Goal: Communication & Community: Answer question/provide support

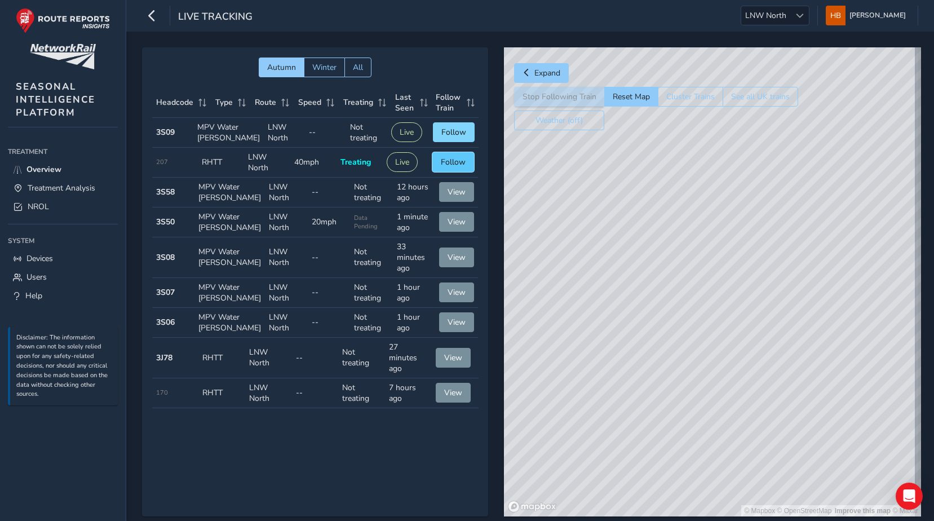
click at [447, 167] on span "Follow" at bounding box center [453, 162] width 25 height 11
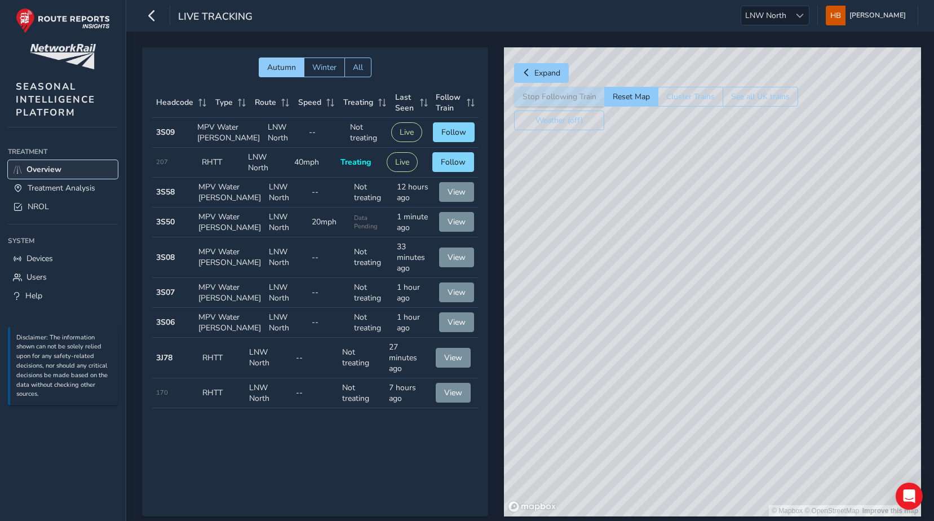
click at [59, 167] on span "Overview" at bounding box center [43, 169] width 35 height 11
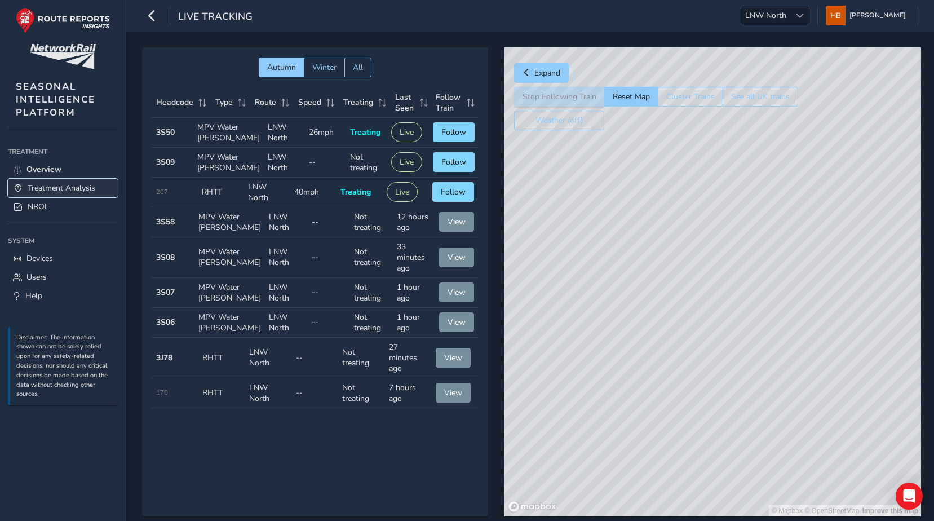
click at [60, 184] on span "Treatment Analysis" at bounding box center [62, 188] width 68 height 11
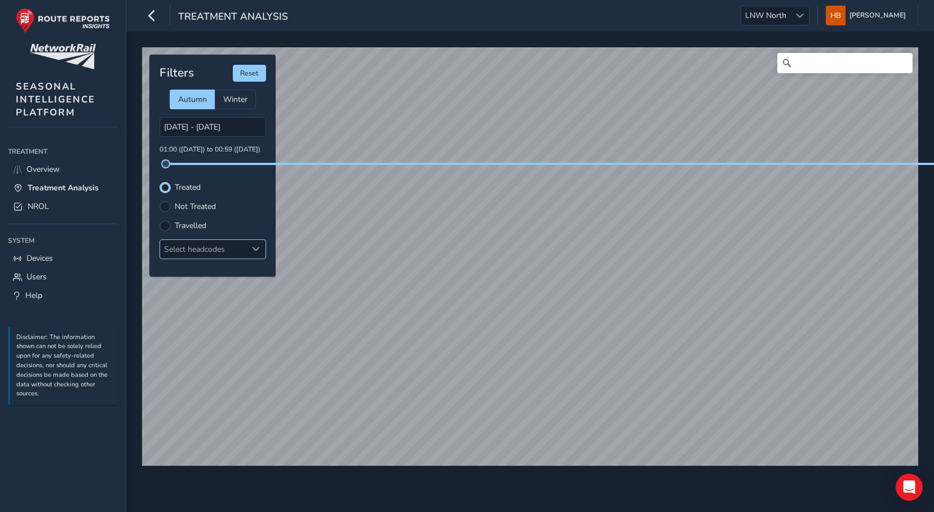
click at [206, 246] on div "Select headcodes" at bounding box center [203, 249] width 87 height 19
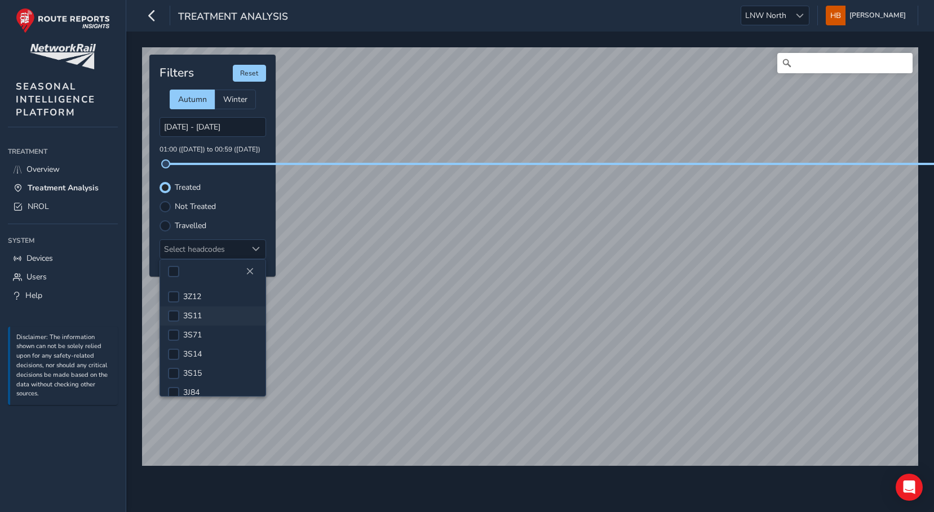
scroll to position [56, 0]
click at [191, 356] on span "3S06" at bounding box center [192, 355] width 19 height 11
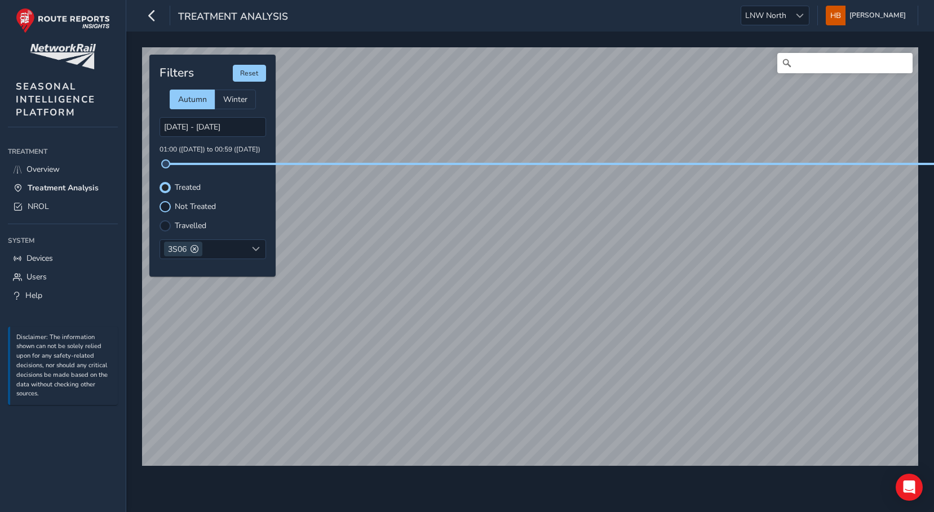
click at [163, 205] on div at bounding box center [165, 206] width 11 height 11
click at [167, 187] on div at bounding box center [165, 187] width 11 height 11
click at [166, 205] on div at bounding box center [165, 206] width 11 height 11
click at [184, 188] on label "Treated" at bounding box center [188, 188] width 26 height 8
click at [165, 187] on input "Treated" at bounding box center [165, 187] width 0 height 0
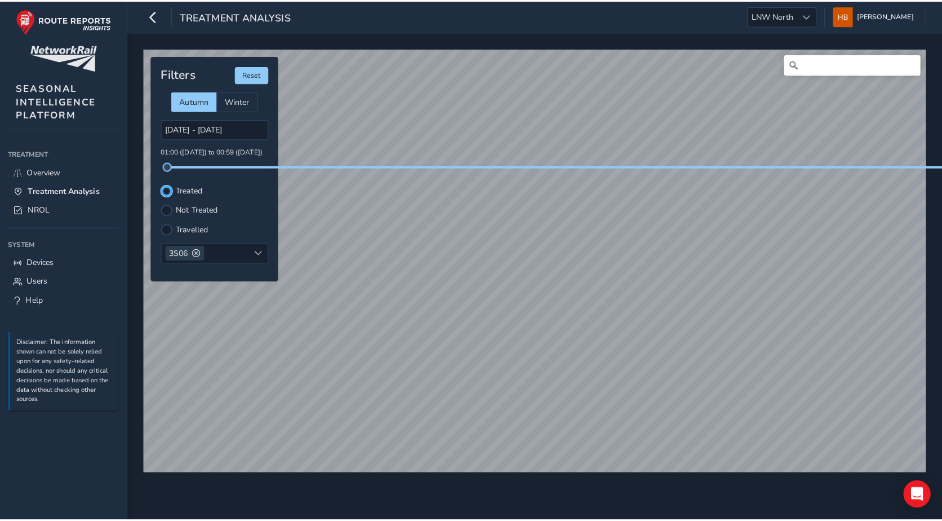
scroll to position [6, 7]
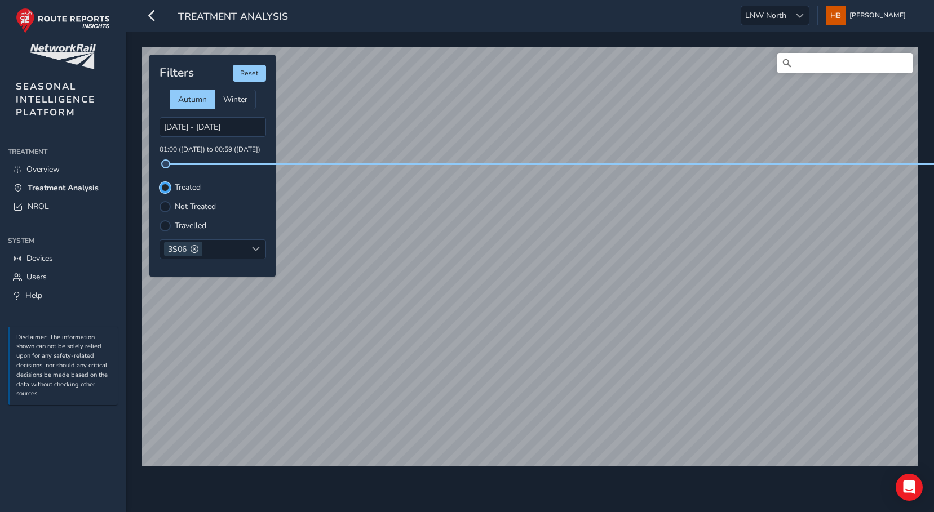
click at [168, 187] on div at bounding box center [165, 187] width 7 height 7
click at [169, 207] on div at bounding box center [165, 206] width 11 height 11
click at [166, 223] on div at bounding box center [165, 225] width 11 height 11
click at [221, 127] on input "[DATE] - [DATE]" at bounding box center [213, 127] width 107 height 20
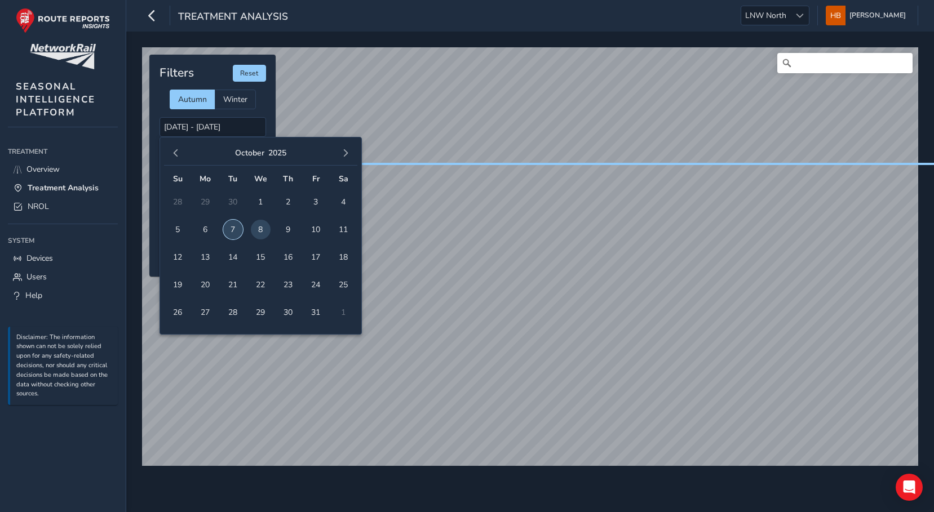
drag, startPoint x: 229, startPoint y: 230, endPoint x: 247, endPoint y: 234, distance: 18.5
click at [229, 229] on span "7" at bounding box center [233, 230] width 20 height 20
click at [256, 230] on span "8" at bounding box center [261, 230] width 20 height 20
type input "[DATE] - [DATE]"
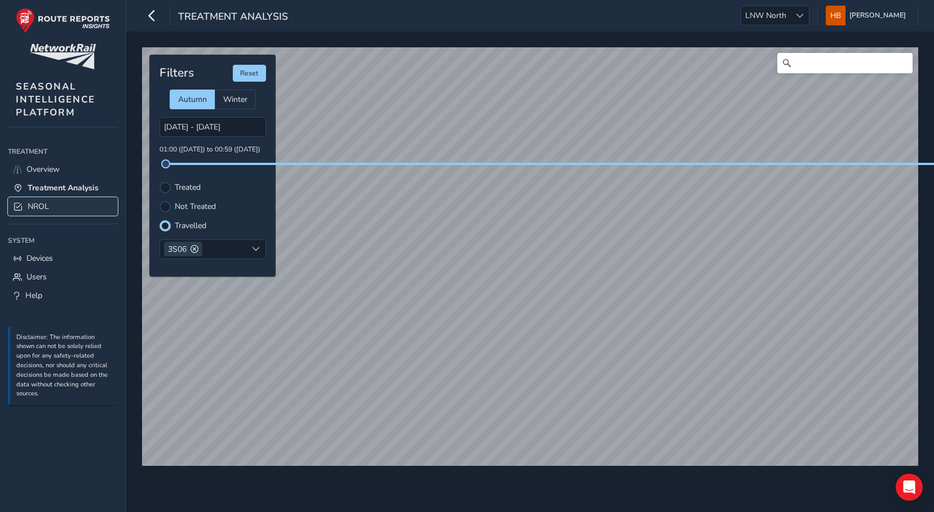
click at [17, 200] on link "NROL" at bounding box center [63, 206] width 110 height 19
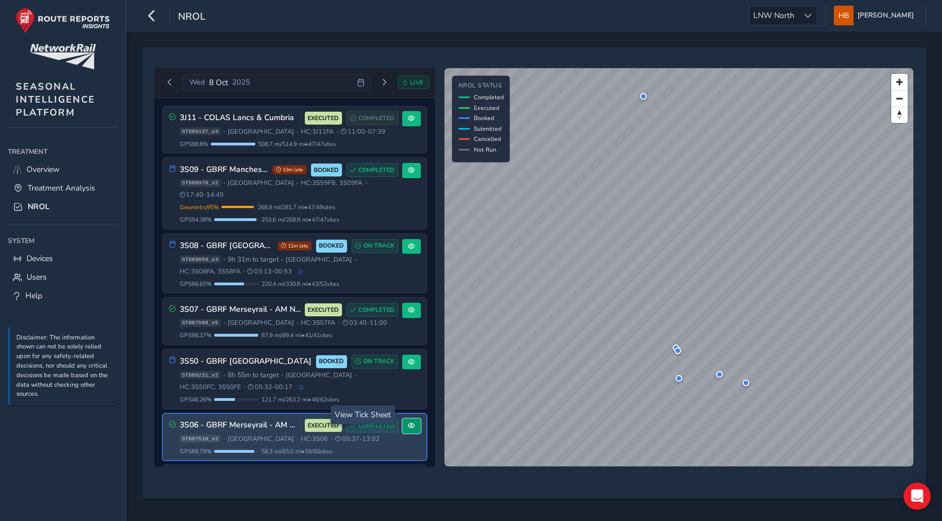
click at [402, 418] on button at bounding box center [411, 425] width 19 height 15
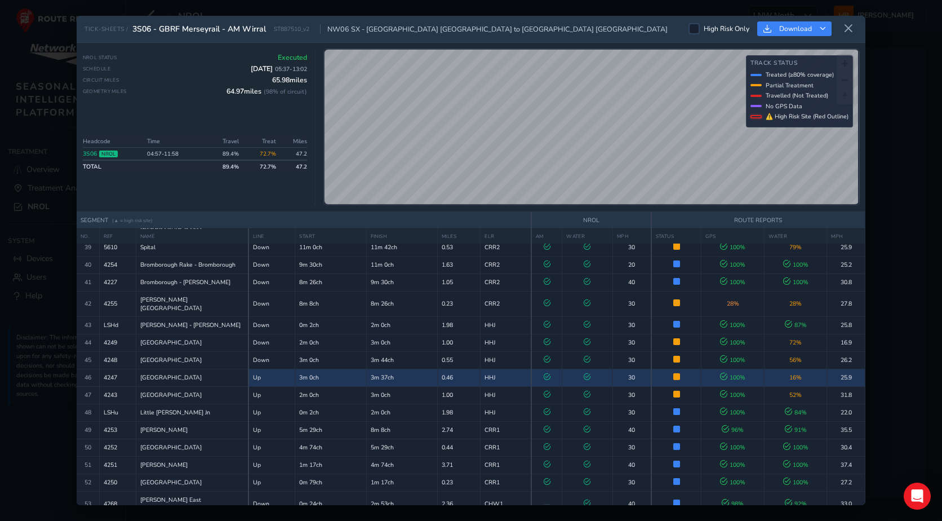
scroll to position [730, 0]
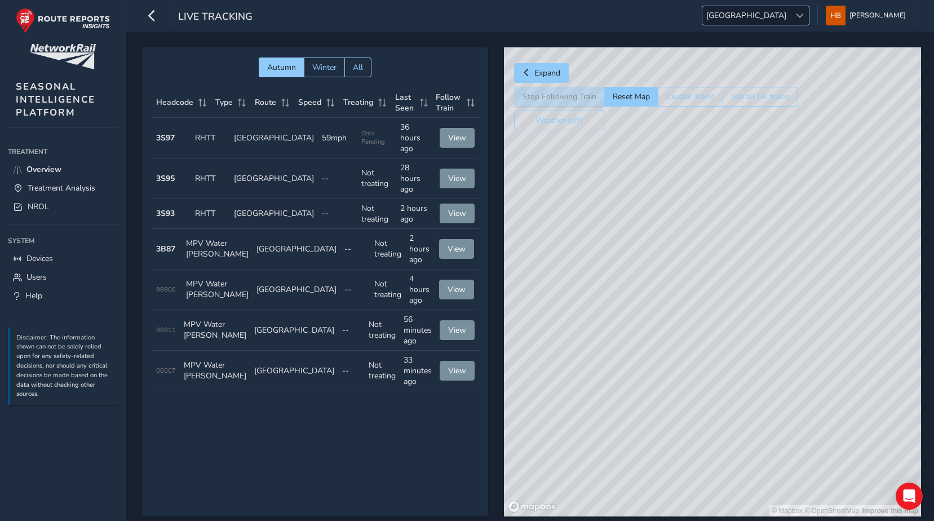
click at [801, 12] on div at bounding box center [799, 15] width 19 height 19
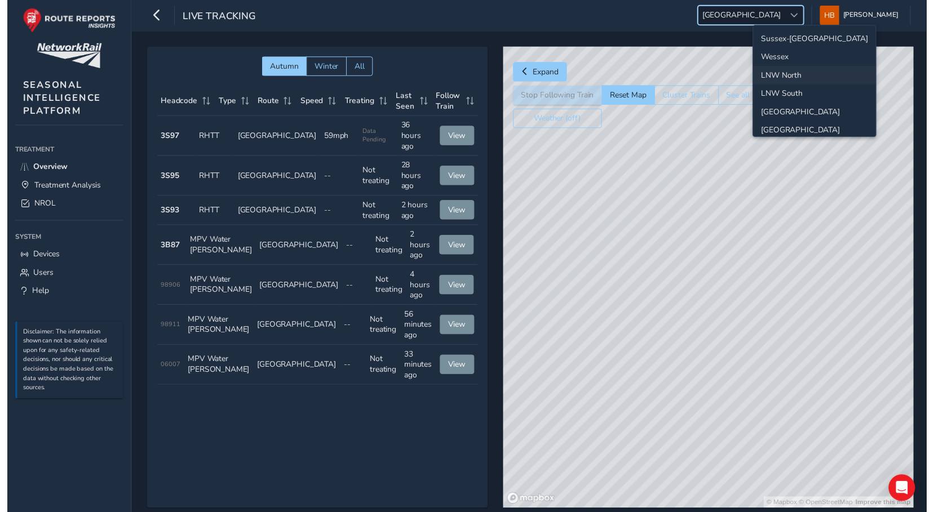
scroll to position [40, 0]
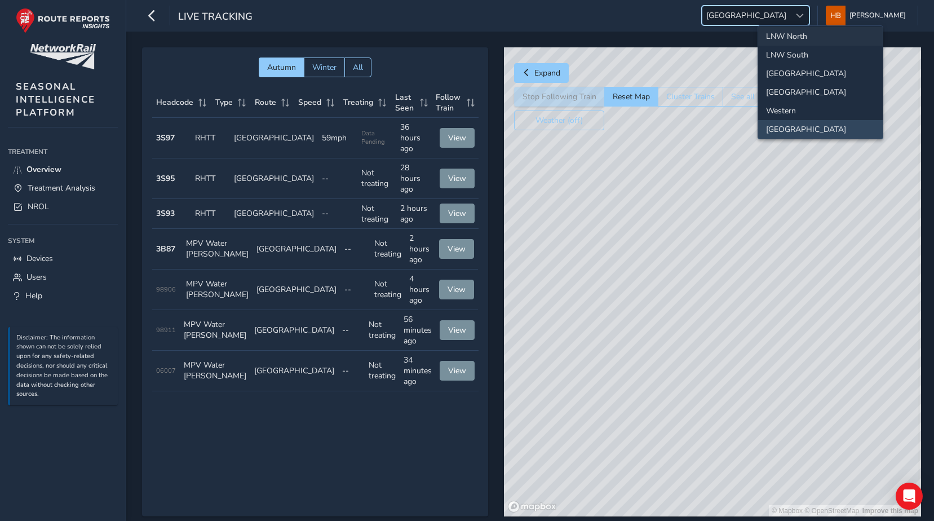
click at [789, 40] on li "LNW North" at bounding box center [820, 36] width 125 height 19
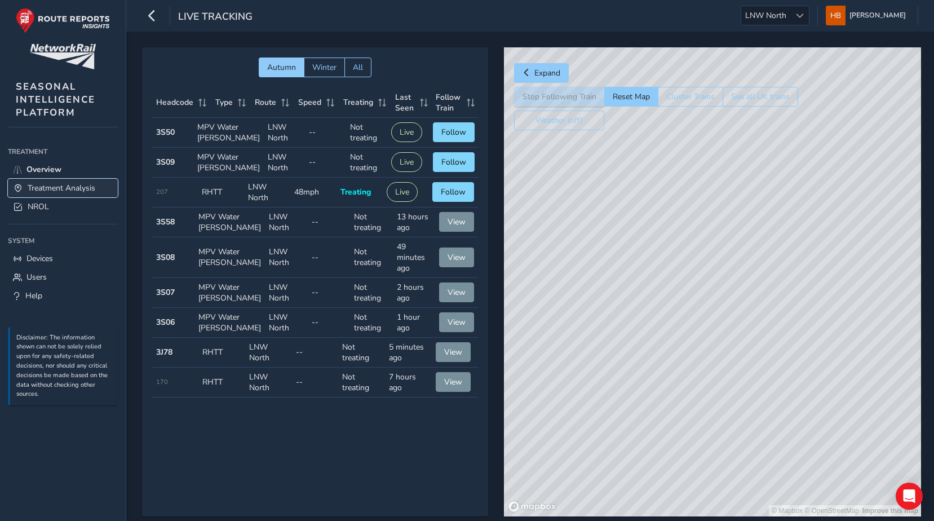
click at [29, 192] on span "Treatment Analysis" at bounding box center [62, 188] width 68 height 11
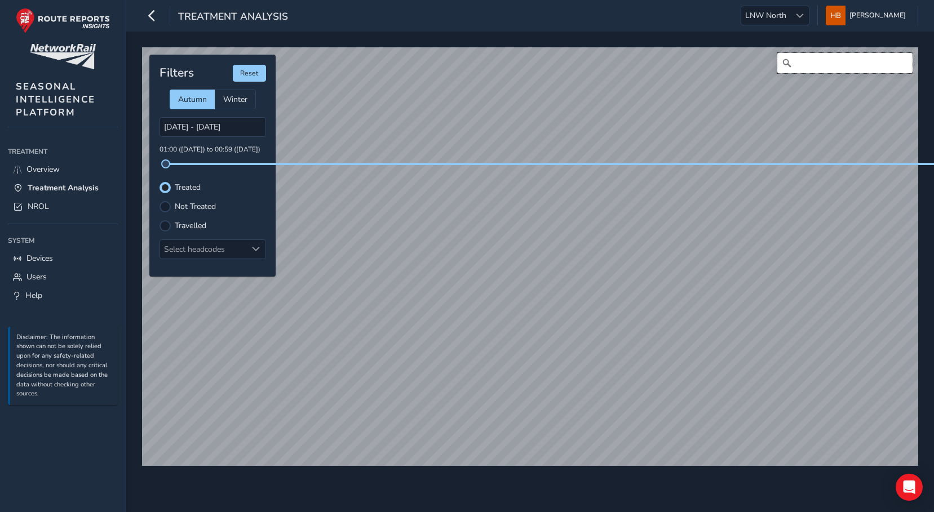
click at [813, 70] on input "Search" at bounding box center [844, 63] width 135 height 20
click at [170, 223] on div at bounding box center [165, 225] width 11 height 11
click at [507, 253] on circle "Map marker" at bounding box center [506, 250] width 6 height 6
click at [537, 366] on icon "Map marker" at bounding box center [536, 363] width 15 height 20
click at [532, 361] on icon "Map marker" at bounding box center [536, 363] width 15 height 20
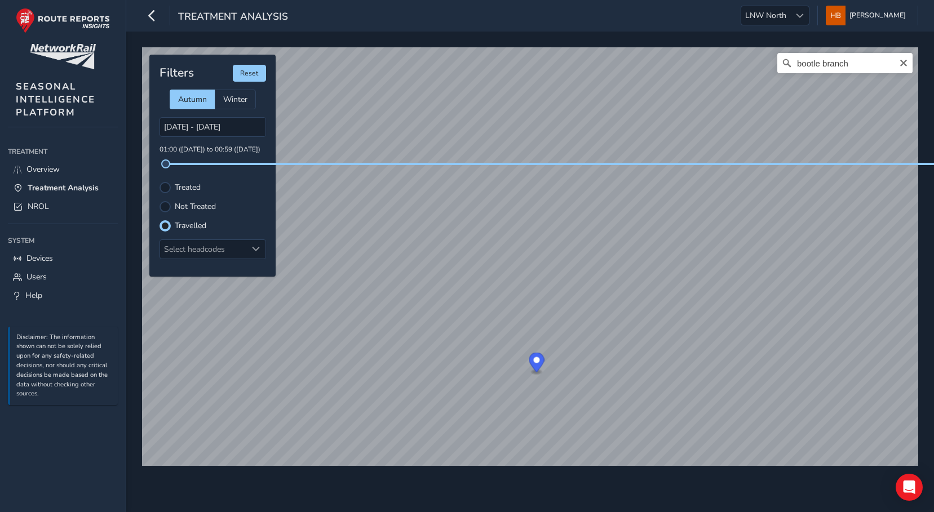
click at [532, 361] on icon "Map marker" at bounding box center [536, 363] width 15 height 20
click at [857, 67] on input "bootle branch" at bounding box center [844, 63] width 135 height 20
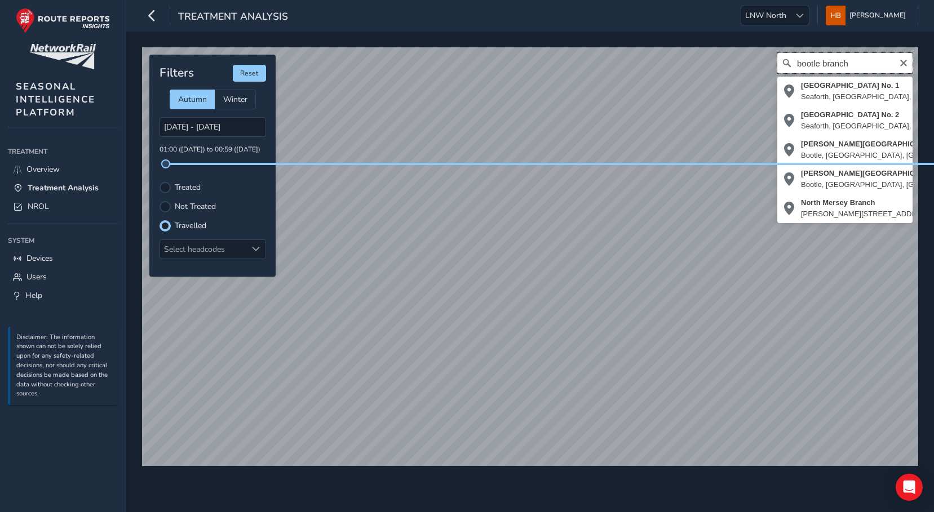
click at [857, 67] on input "bootle branch" at bounding box center [844, 63] width 135 height 20
click at [856, 67] on input "bootle branch" at bounding box center [844, 63] width 135 height 20
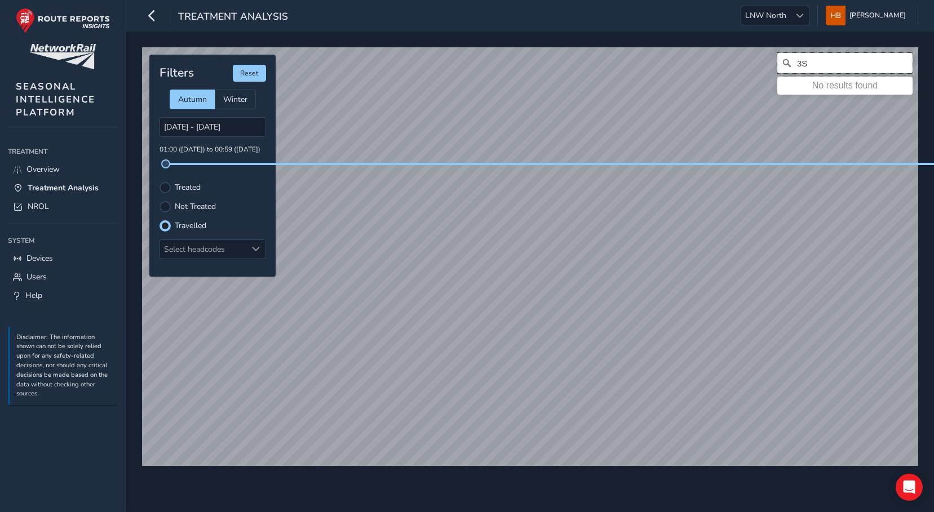
type input "3"
click at [839, 56] on input "Search" at bounding box center [844, 63] width 135 height 20
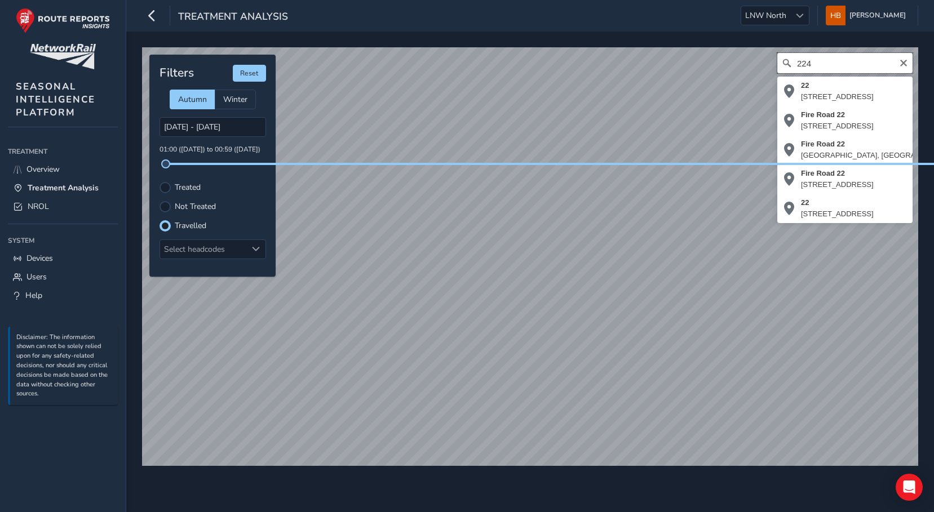
type input "224"
click at [753, 64] on div "[STREET_ADDRESS], [GEOGRAPHIC_DATA] [GEOGRAPHIC_DATA], [GEOGRAPHIC_DATA][PERSON…" at bounding box center [530, 256] width 776 height 419
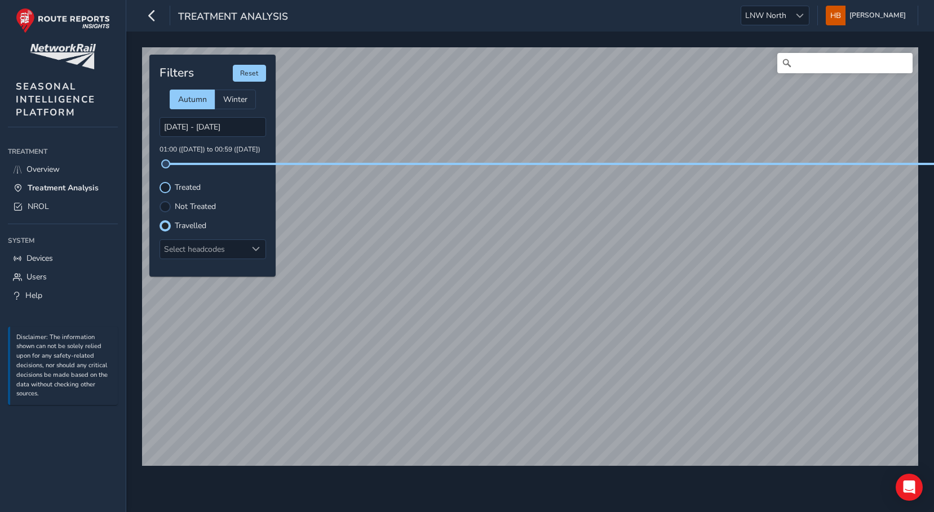
click at [169, 188] on div at bounding box center [165, 187] width 11 height 11
click at [194, 205] on label "Not Treated" at bounding box center [195, 207] width 41 height 8
click at [165, 206] on input "Not Treated" at bounding box center [165, 206] width 0 height 0
click at [160, 188] on div at bounding box center [165, 187] width 11 height 11
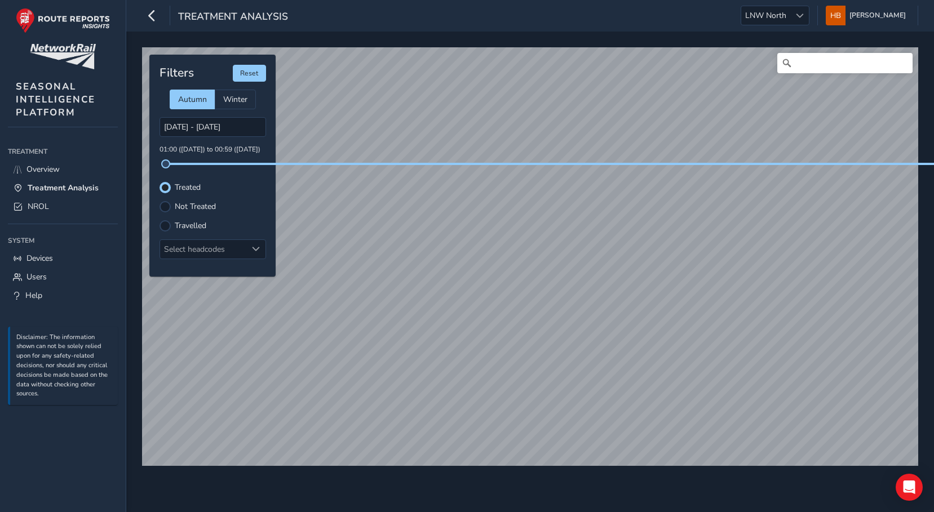
click at [187, 205] on label "Not Treated" at bounding box center [195, 207] width 41 height 8
click at [158, 200] on input "Not Treated" at bounding box center [158, 200] width 0 height 0
click at [170, 187] on div at bounding box center [165, 187] width 11 height 11
click at [162, 203] on div at bounding box center [165, 206] width 11 height 11
click at [167, 189] on div at bounding box center [165, 187] width 11 height 11
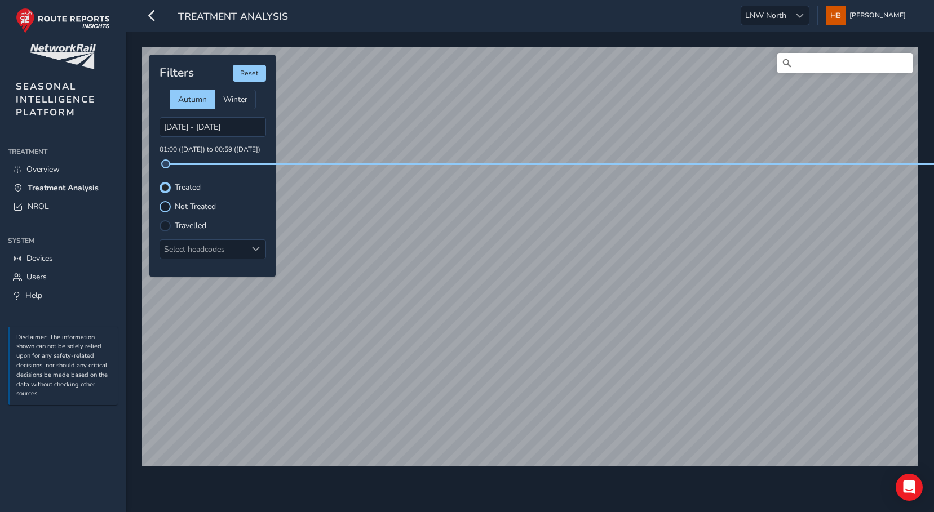
click at [166, 205] on div at bounding box center [165, 206] width 11 height 11
click at [165, 188] on div at bounding box center [165, 187] width 11 height 11
click at [167, 209] on div at bounding box center [165, 206] width 11 height 11
click at [166, 223] on div at bounding box center [165, 225] width 11 height 11
click at [162, 205] on div at bounding box center [165, 206] width 11 height 11
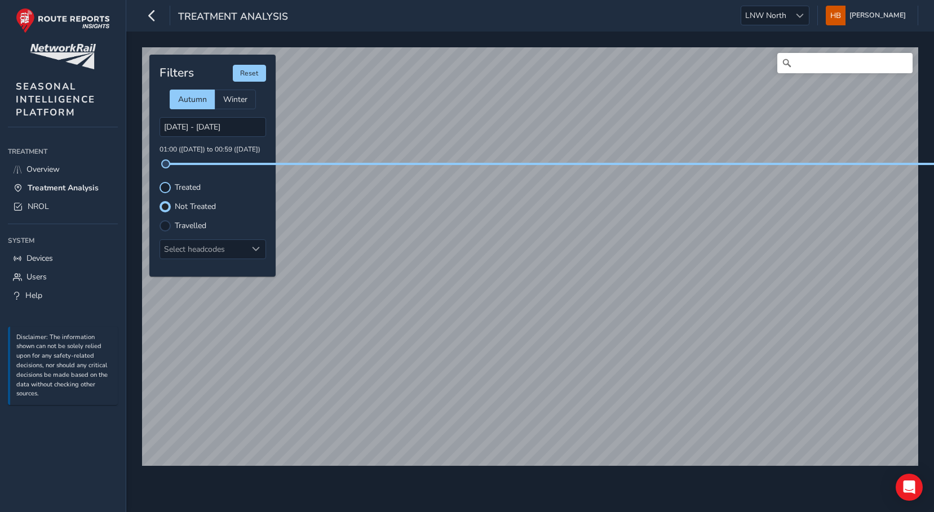
click at [165, 187] on div at bounding box center [165, 187] width 11 height 11
click at [167, 209] on div at bounding box center [165, 206] width 11 height 11
click at [34, 166] on span "Overview" at bounding box center [42, 169] width 33 height 11
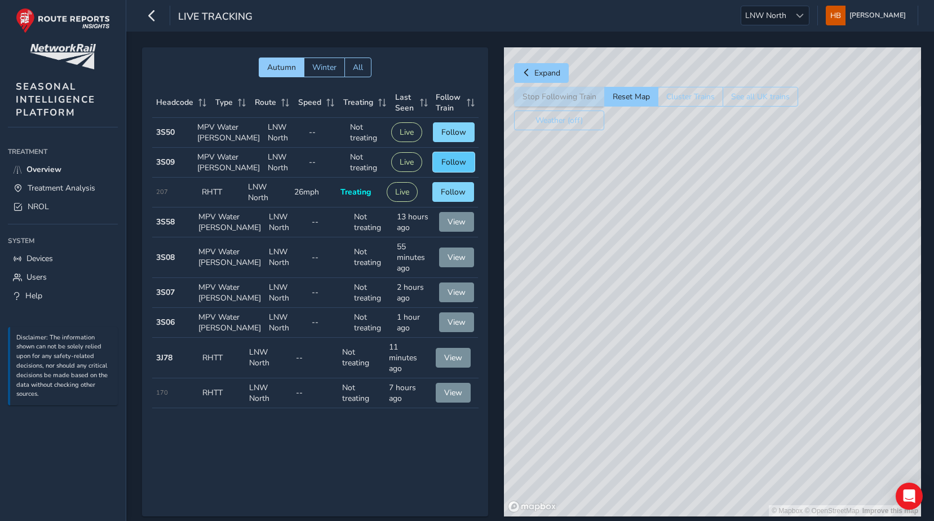
click at [449, 167] on span "Follow" at bounding box center [453, 162] width 25 height 11
drag, startPoint x: 661, startPoint y: 319, endPoint x: 785, endPoint y: 358, distance: 130.0
click at [785, 358] on div "© Mapbox © OpenStreetMap Improve this map © Maxar" at bounding box center [712, 281] width 417 height 469
drag, startPoint x: 657, startPoint y: 349, endPoint x: 813, endPoint y: 271, distance: 174.9
click at [818, 272] on div "© Mapbox © OpenStreetMap Improve this map © Maxar" at bounding box center [712, 281] width 417 height 469
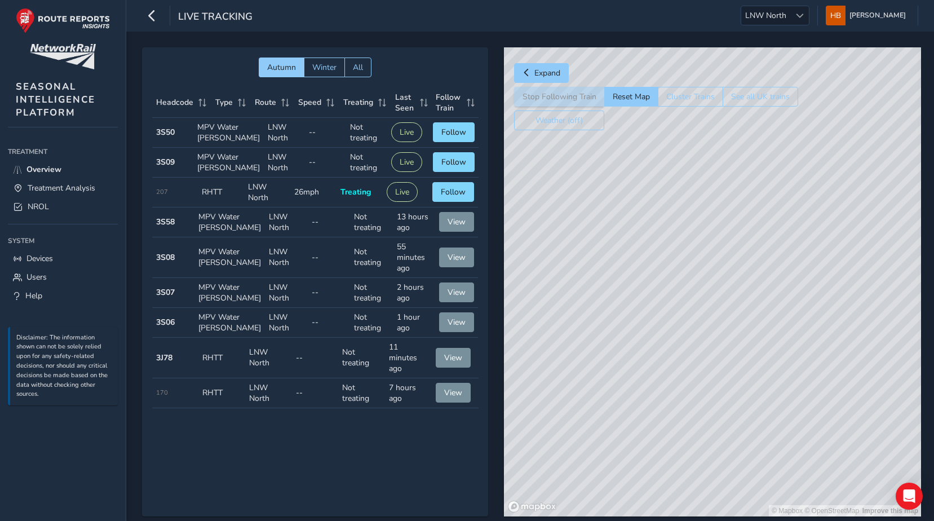
drag, startPoint x: 817, startPoint y: 271, endPoint x: 666, endPoint y: 281, distance: 151.4
click at [667, 281] on div "© Mapbox © OpenStreetMap Improve this map" at bounding box center [712, 281] width 417 height 469
drag, startPoint x: 806, startPoint y: 287, endPoint x: 469, endPoint y: 396, distance: 354.3
click at [469, 396] on div "Autumn Winter All Headcode Type Route Speed Treating Last Seen Follow Train Hea…" at bounding box center [530, 289] width 776 height 485
drag, startPoint x: 849, startPoint y: 323, endPoint x: 884, endPoint y: 298, distance: 42.8
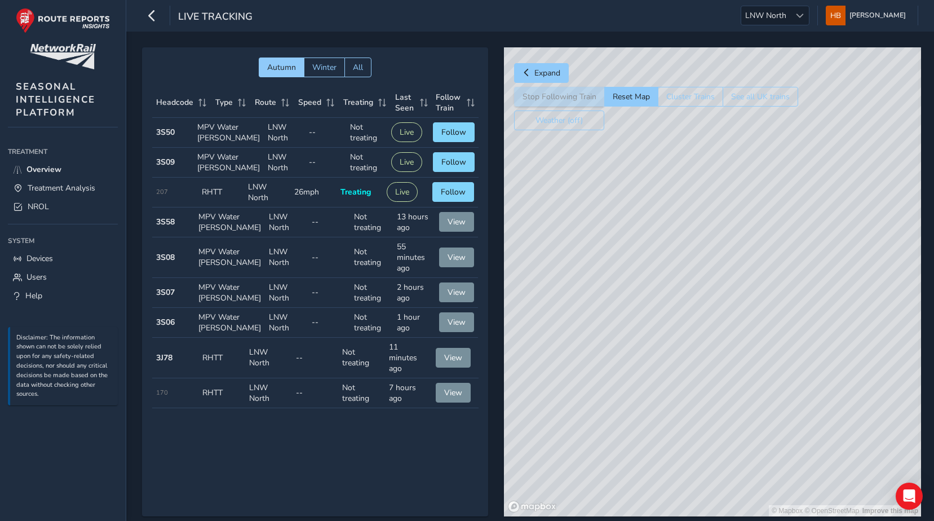
click at [882, 299] on div "© Mapbox © OpenStreetMap Improve this map" at bounding box center [712, 281] width 417 height 469
drag, startPoint x: 626, startPoint y: 348, endPoint x: 850, endPoint y: 289, distance: 232.0
click at [854, 288] on div "© Mapbox © OpenStreetMap Improve this map" at bounding box center [712, 281] width 417 height 469
drag, startPoint x: 641, startPoint y: 297, endPoint x: 736, endPoint y: 286, distance: 94.8
click at [736, 286] on div "© Mapbox © OpenStreetMap Improve this map" at bounding box center [712, 281] width 417 height 469
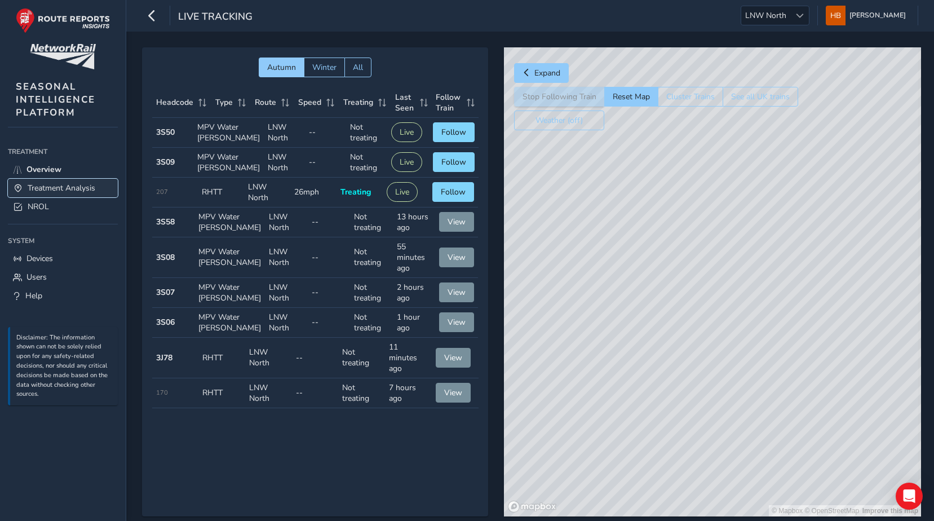
click at [54, 187] on span "Treatment Analysis" at bounding box center [62, 188] width 68 height 11
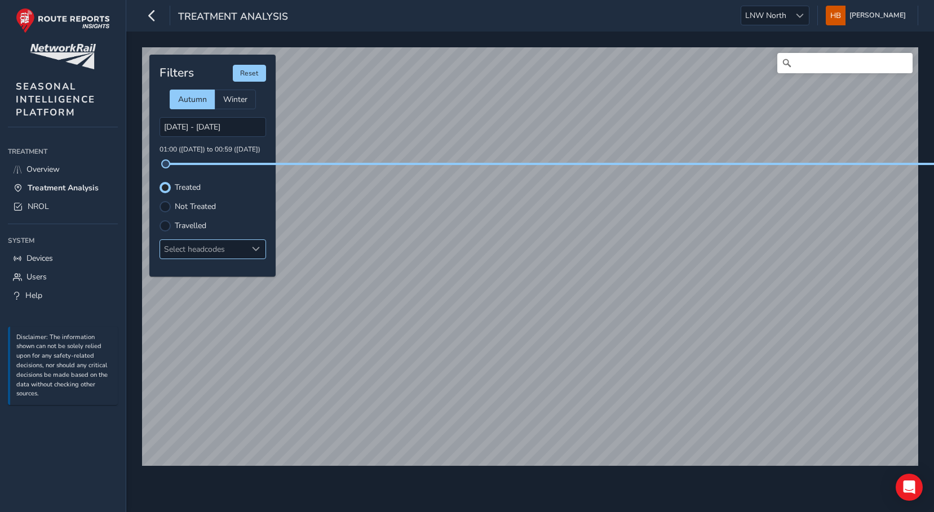
click at [222, 249] on div "Select headcodes" at bounding box center [203, 249] width 87 height 19
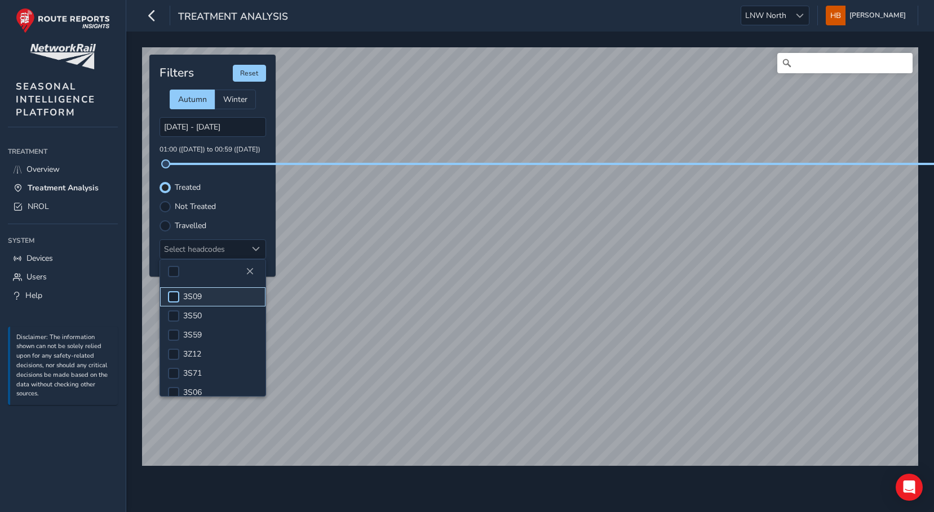
click at [178, 291] on div at bounding box center [173, 296] width 11 height 11
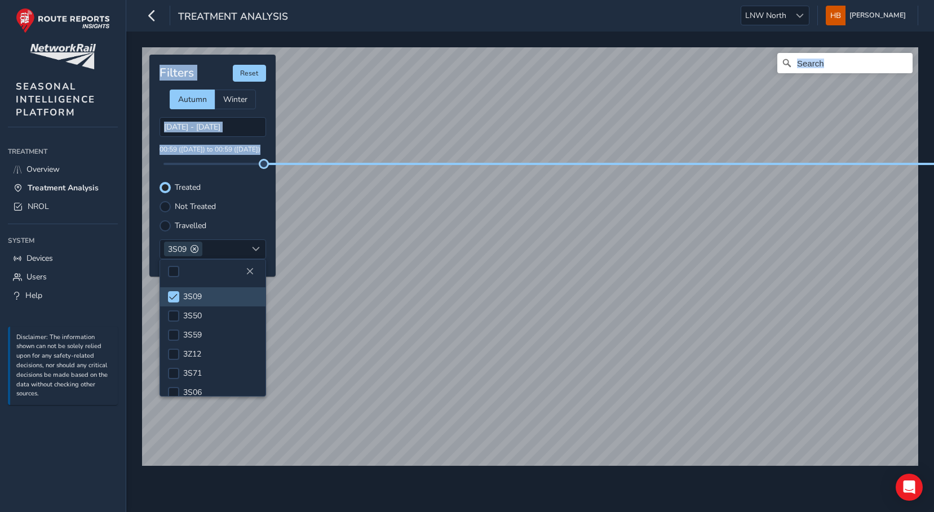
drag, startPoint x: 165, startPoint y: 166, endPoint x: 536, endPoint y: 163, distance: 370.9
click at [262, 163] on div at bounding box center [212, 164] width 98 height 2
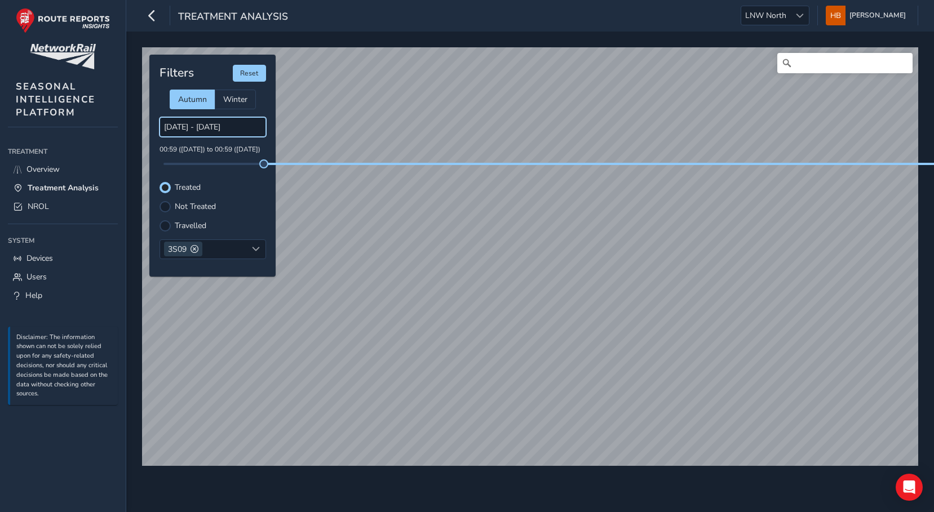
click at [175, 129] on input "[DATE] - [DATE]" at bounding box center [213, 127] width 107 height 20
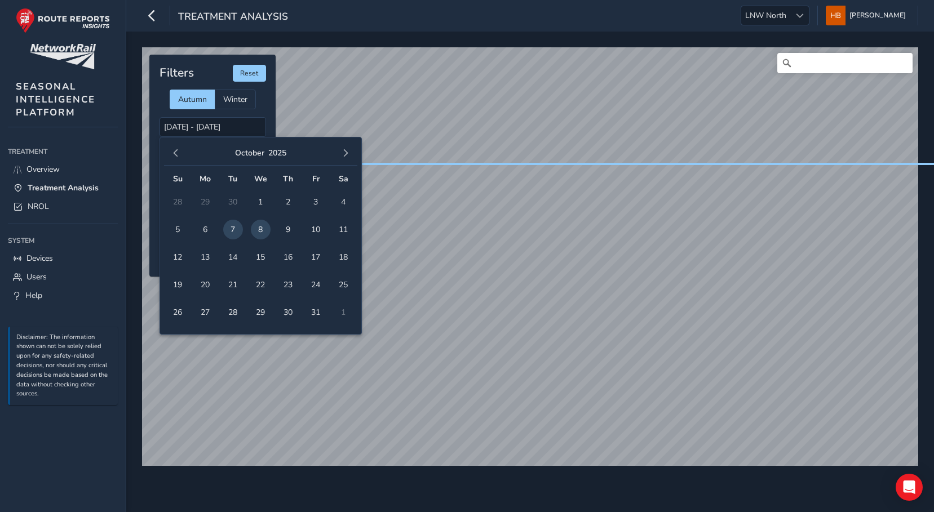
click at [263, 221] on span "8" at bounding box center [261, 230] width 20 height 20
click at [266, 229] on span "8" at bounding box center [261, 230] width 20 height 20
type input "[DATE] - [DATE]"
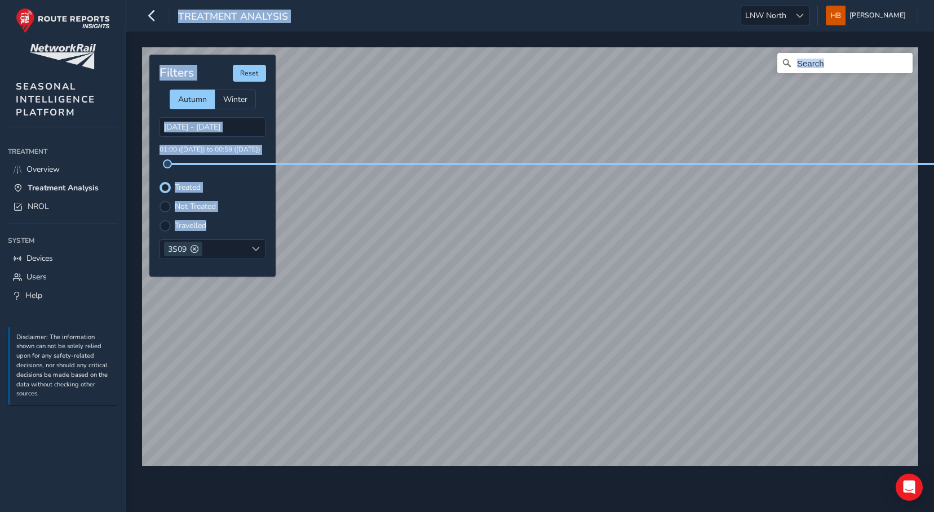
click at [266, 229] on div "Filters Reset Autumn Winter [DATE] - [DATE] 01:00 ([DATE]) to 00:59 ([DATE]) Tr…" at bounding box center [212, 166] width 126 height 222
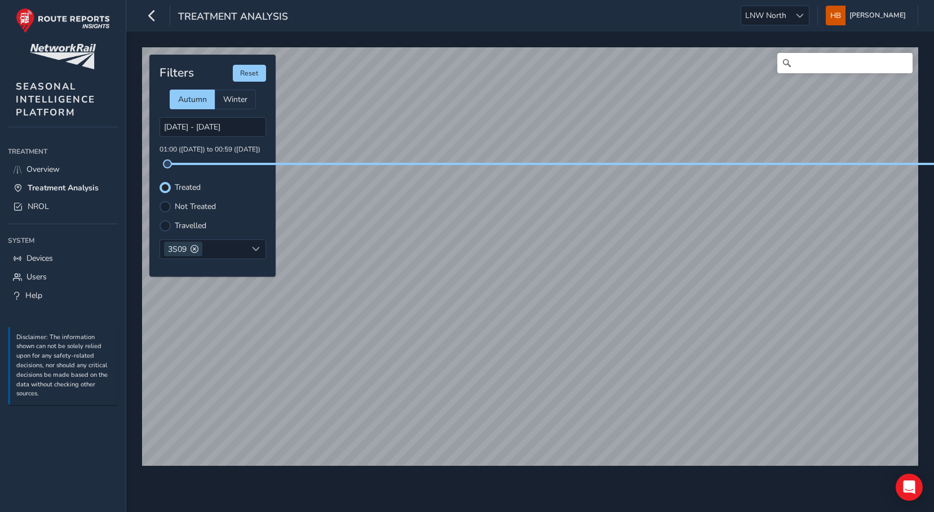
click at [192, 206] on label "Not Treated" at bounding box center [195, 207] width 41 height 8
click at [165, 206] on input "Not Treated" at bounding box center [165, 206] width 0 height 0
click at [169, 223] on div at bounding box center [165, 225] width 11 height 11
click at [230, 247] on div "3S09" at bounding box center [203, 249] width 87 height 19
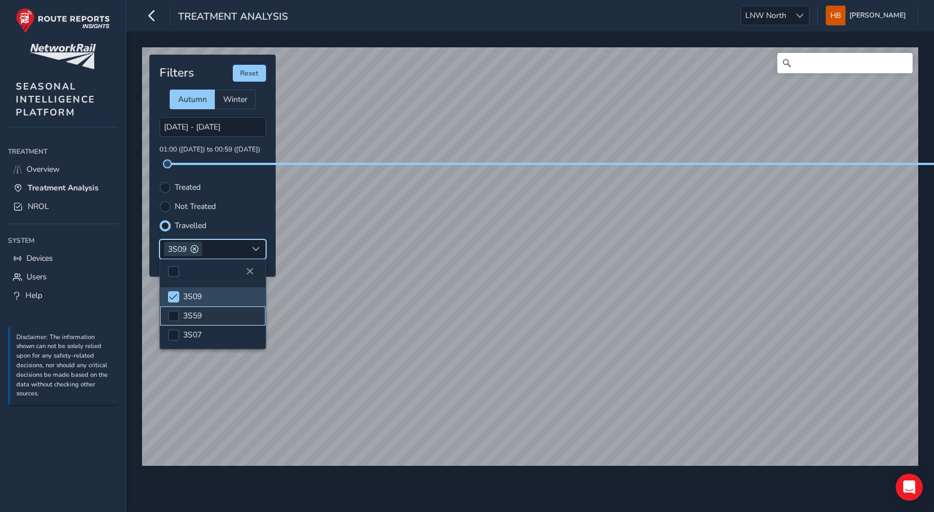
click at [191, 314] on span "3S59" at bounding box center [192, 316] width 19 height 11
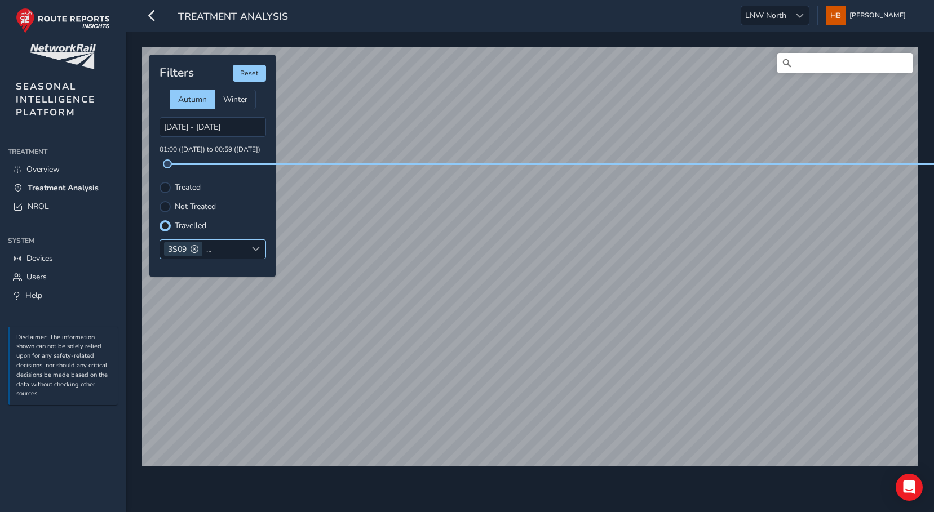
click at [194, 247] on span at bounding box center [195, 249] width 8 height 8
click at [166, 183] on div at bounding box center [165, 187] width 11 height 11
click at [164, 188] on div at bounding box center [165, 187] width 7 height 7
click at [166, 209] on div at bounding box center [165, 206] width 11 height 11
click at [200, 246] on div "3S59" at bounding box center [183, 249] width 38 height 15
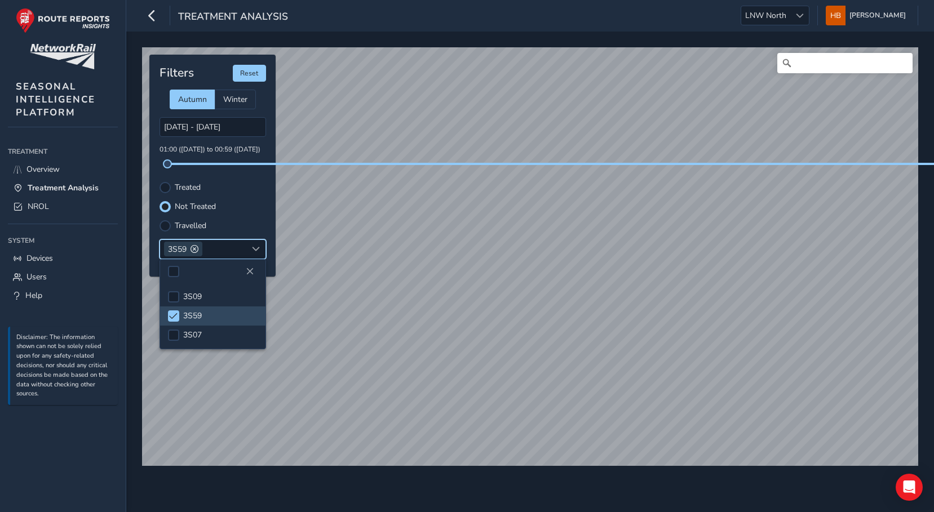
click at [195, 248] on span at bounding box center [195, 249] width 8 height 8
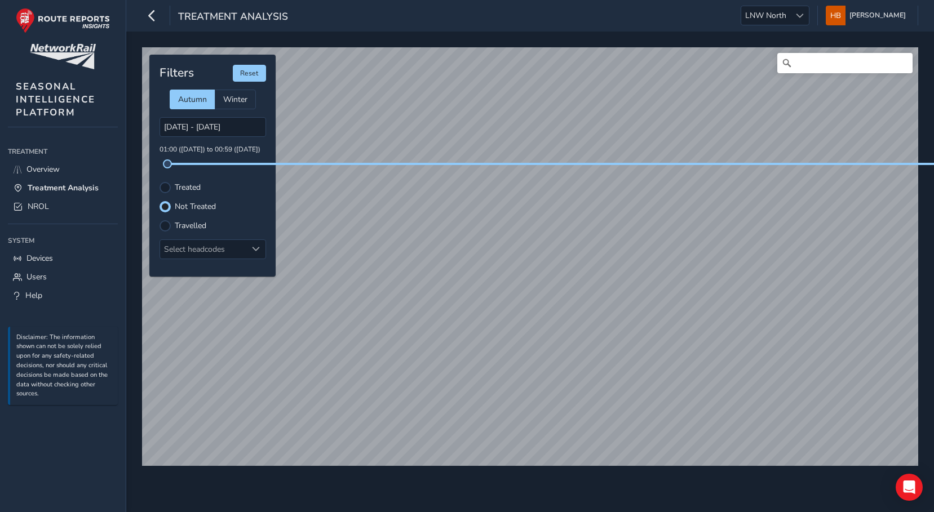
click at [197, 255] on div "Select headcodes" at bounding box center [203, 249] width 87 height 19
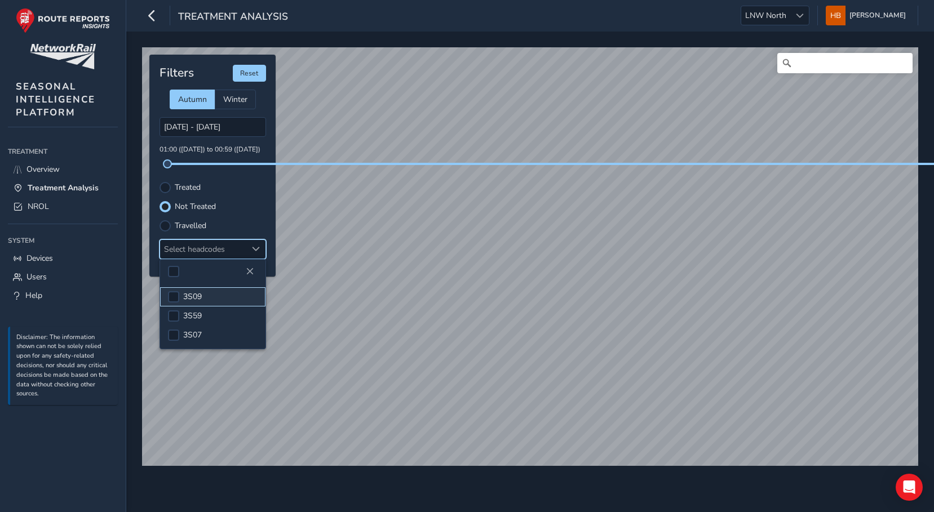
click at [194, 297] on span "3S09" at bounding box center [192, 296] width 19 height 11
click at [189, 327] on li "3S07" at bounding box center [212, 335] width 105 height 19
click at [191, 250] on span at bounding box center [195, 249] width 8 height 8
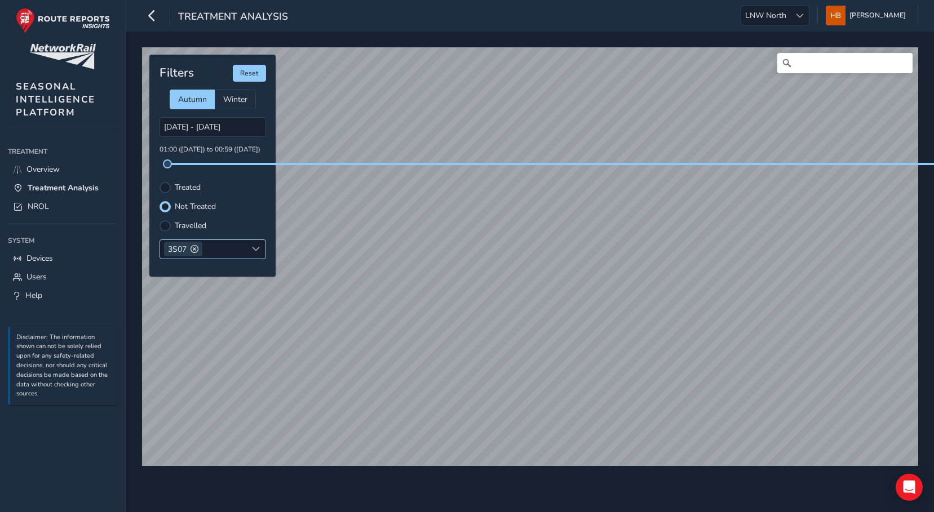
click at [192, 246] on span at bounding box center [195, 249] width 8 height 8
click at [200, 247] on div "Select headcodes" at bounding box center [203, 249] width 87 height 19
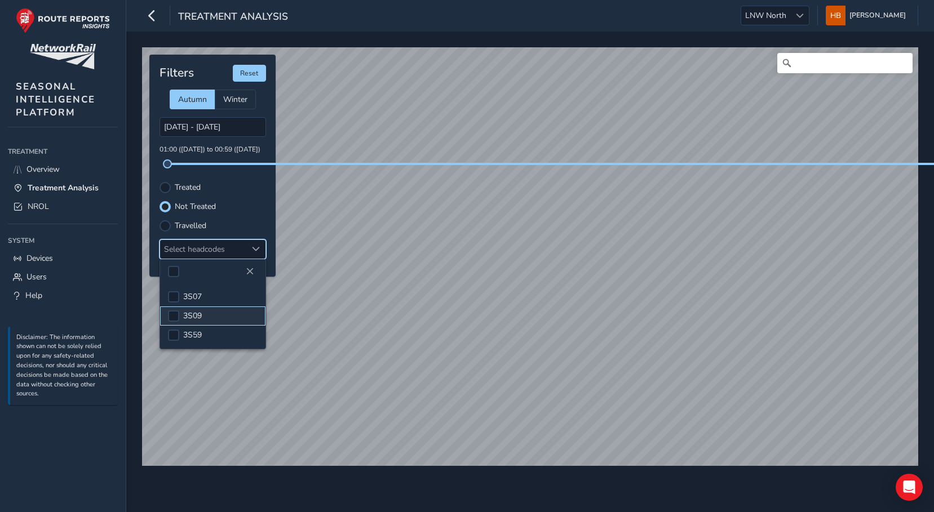
click at [197, 313] on span "3S09" at bounding box center [192, 316] width 19 height 11
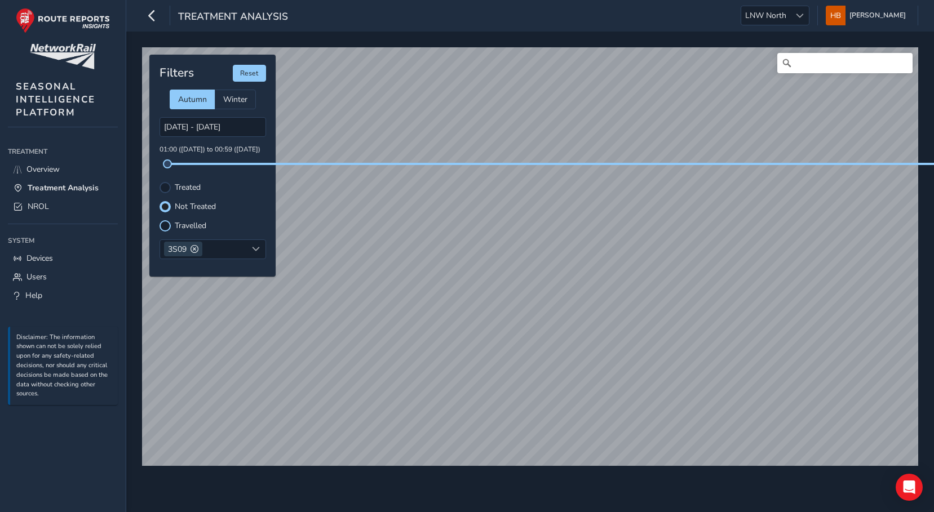
click at [170, 225] on div at bounding box center [165, 225] width 11 height 11
click at [175, 184] on label "Treated" at bounding box center [188, 188] width 26 height 8
click at [165, 187] on input "Treated" at bounding box center [165, 187] width 0 height 0
click at [62, 174] on link "Overview" at bounding box center [63, 169] width 110 height 19
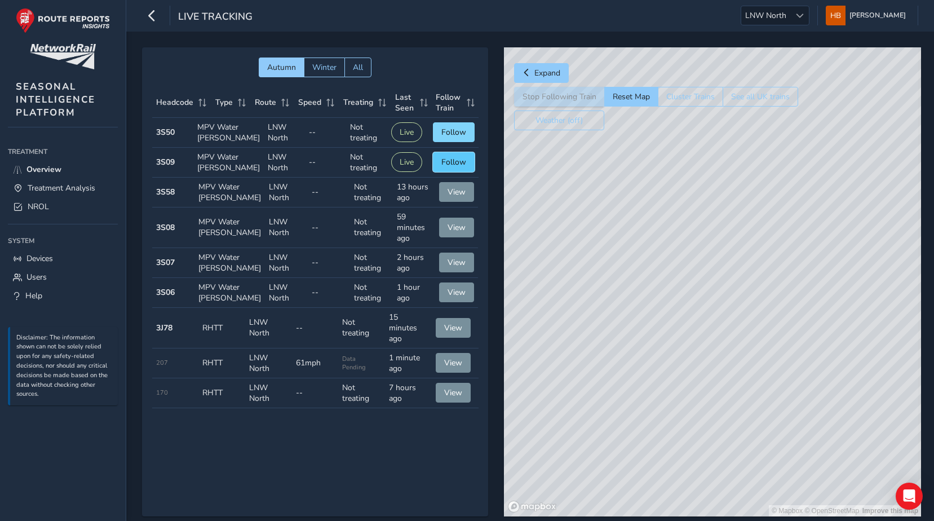
click at [438, 172] on button "Follow" at bounding box center [454, 162] width 42 height 20
drag, startPoint x: 702, startPoint y: 353, endPoint x: 734, endPoint y: 411, distance: 66.3
click at [734, 411] on div "© Mapbox © OpenStreetMap Improve this map © Maxar" at bounding box center [712, 281] width 417 height 469
click at [455, 136] on span "Follow" at bounding box center [453, 132] width 25 height 11
drag, startPoint x: 790, startPoint y: 247, endPoint x: 727, endPoint y: 328, distance: 102.4
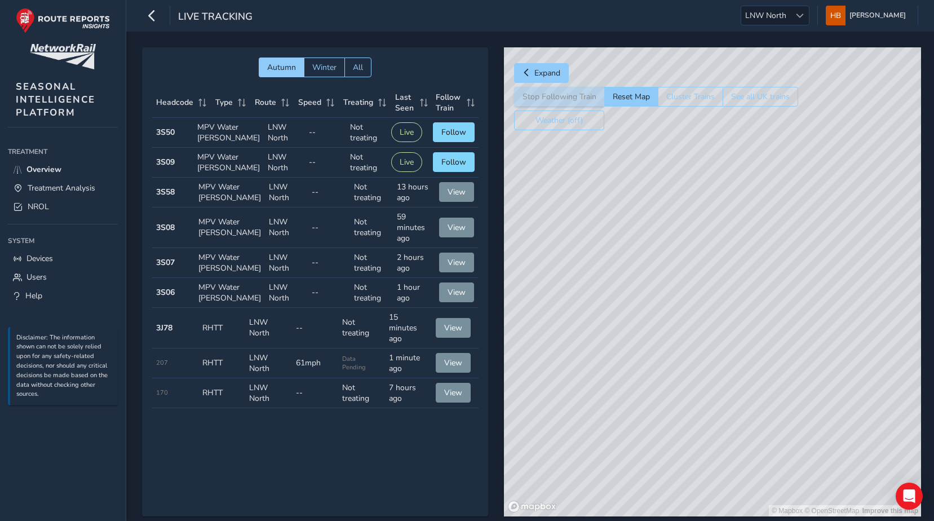
click at [727, 328] on div "© Mapbox © OpenStreetMap Improve this map" at bounding box center [712, 281] width 417 height 469
click at [581, 310] on div "© Mapbox © OpenStreetMap Improve this map © Maxar" at bounding box center [712, 281] width 417 height 469
drag, startPoint x: 632, startPoint y: 287, endPoint x: 782, endPoint y: 256, distance: 153.0
click at [781, 258] on div "© Mapbox © OpenStreetMap Improve this map © Maxar" at bounding box center [712, 281] width 417 height 469
click at [156, 333] on strong "3J78" at bounding box center [164, 327] width 16 height 11
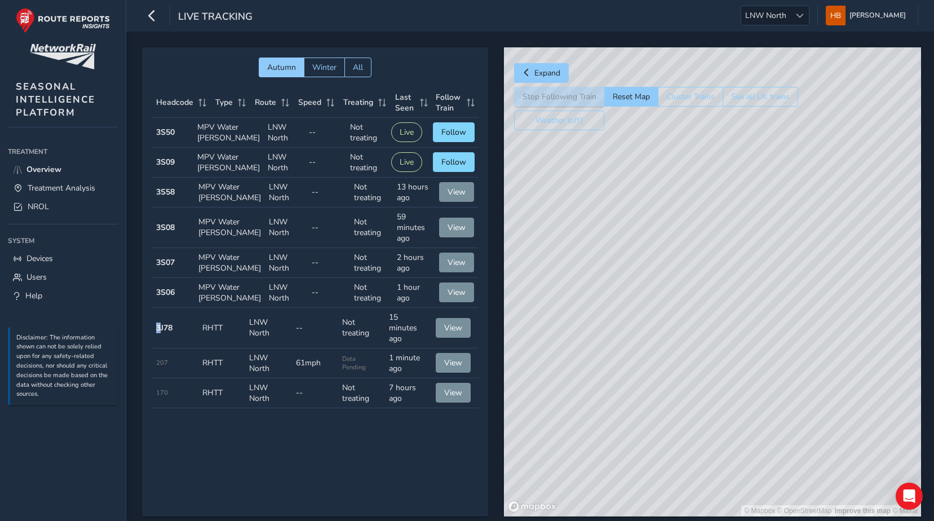
click at [157, 333] on strong "3J78" at bounding box center [164, 327] width 16 height 11
drag, startPoint x: 156, startPoint y: 382, endPoint x: 173, endPoint y: 386, distance: 17.4
click at [173, 348] on td "Headcode 3J78" at bounding box center [175, 328] width 47 height 41
drag, startPoint x: 173, startPoint y: 386, endPoint x: 211, endPoint y: 399, distance: 40.6
click at [211, 348] on td "Type RHTT" at bounding box center [221, 328] width 47 height 41
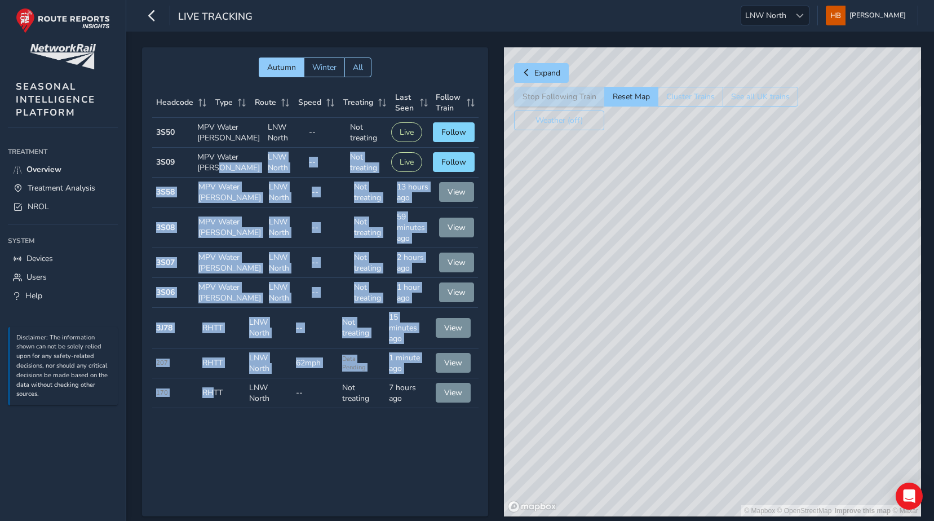
drag, startPoint x: 214, startPoint y: 452, endPoint x: 216, endPoint y: 189, distance: 262.7
click at [216, 189] on tbody "Headcode 3S50 Type MPV Water [PERSON_NAME] Route LNW North Speed -- Treating No…" at bounding box center [315, 263] width 326 height 290
drag, startPoint x: 216, startPoint y: 189, endPoint x: 184, endPoint y: 240, distance: 60.0
click at [183, 240] on td "Headcode 3S08" at bounding box center [173, 227] width 43 height 41
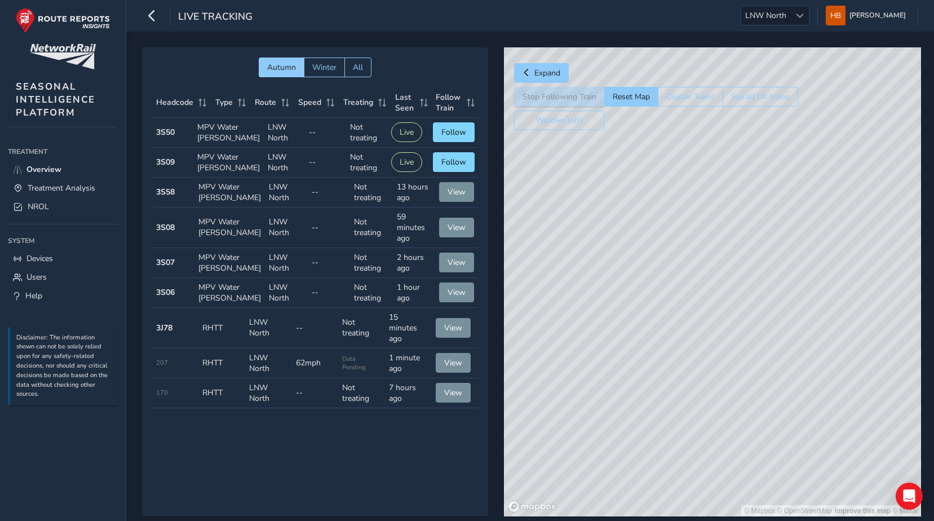
click at [223, 408] on td "Type RHTT" at bounding box center [221, 393] width 47 height 30
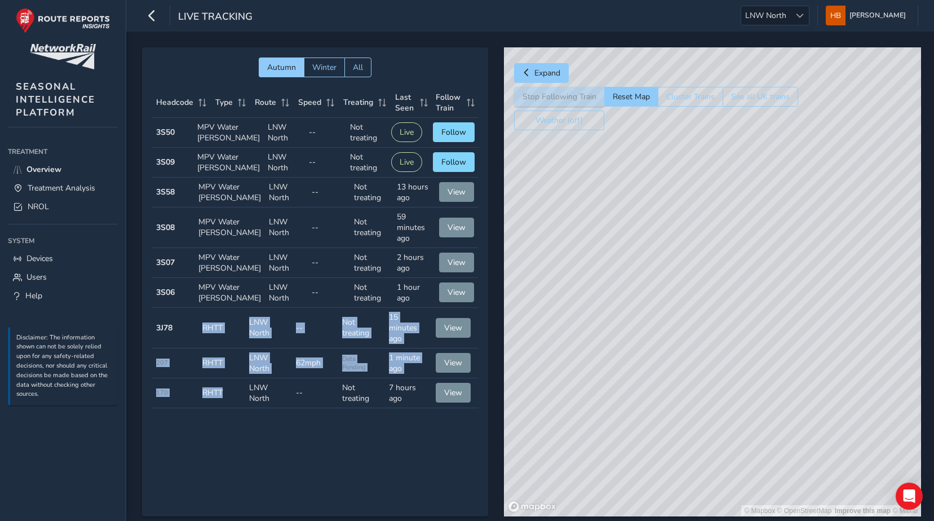
drag, startPoint x: 225, startPoint y: 443, endPoint x: 174, endPoint y: 396, distance: 69.4
click at [174, 396] on tbody "Headcode 3S50 Type MPV Water [PERSON_NAME] Route LNW North Speed -- Treating No…" at bounding box center [315, 263] width 326 height 290
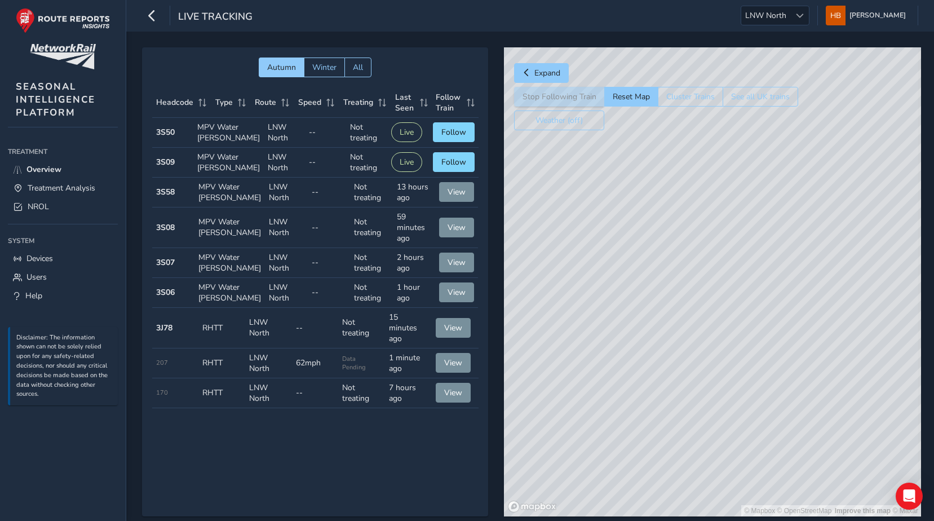
drag, startPoint x: 174, startPoint y: 396, endPoint x: 313, endPoint y: 438, distance: 145.9
click at [313, 408] on td "Speed --" at bounding box center [315, 393] width 47 height 30
click at [448, 373] on button "View" at bounding box center [453, 363] width 35 height 20
click at [446, 368] on span "View" at bounding box center [453, 362] width 18 height 11
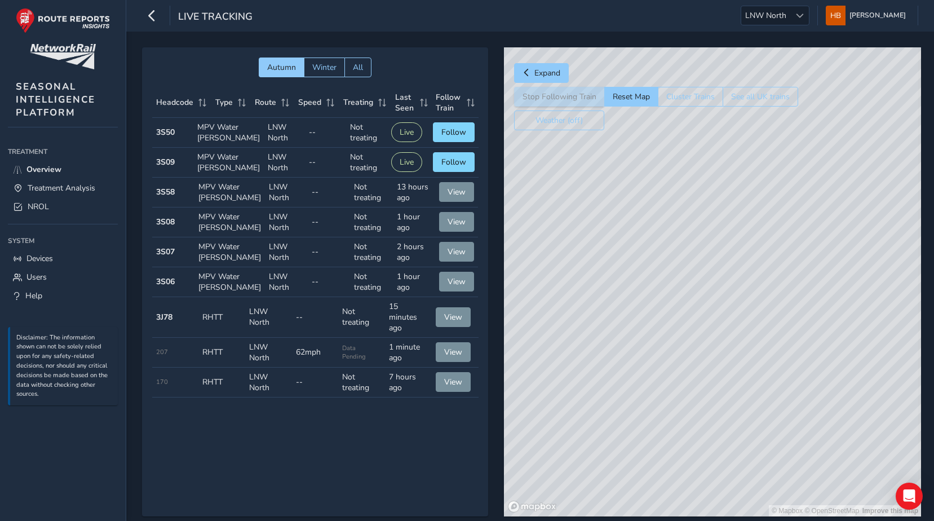
drag, startPoint x: 843, startPoint y: 366, endPoint x: 805, endPoint y: 304, distance: 72.4
click at [805, 304] on div "© Mapbox © OpenStreetMap Improve this map" at bounding box center [712, 281] width 417 height 469
drag, startPoint x: 782, startPoint y: 378, endPoint x: 784, endPoint y: 329, distance: 49.6
click at [784, 329] on div "© Mapbox © OpenStreetMap Improve this map" at bounding box center [712, 281] width 417 height 469
drag, startPoint x: 755, startPoint y: 335, endPoint x: 757, endPoint y: 371, distance: 36.1
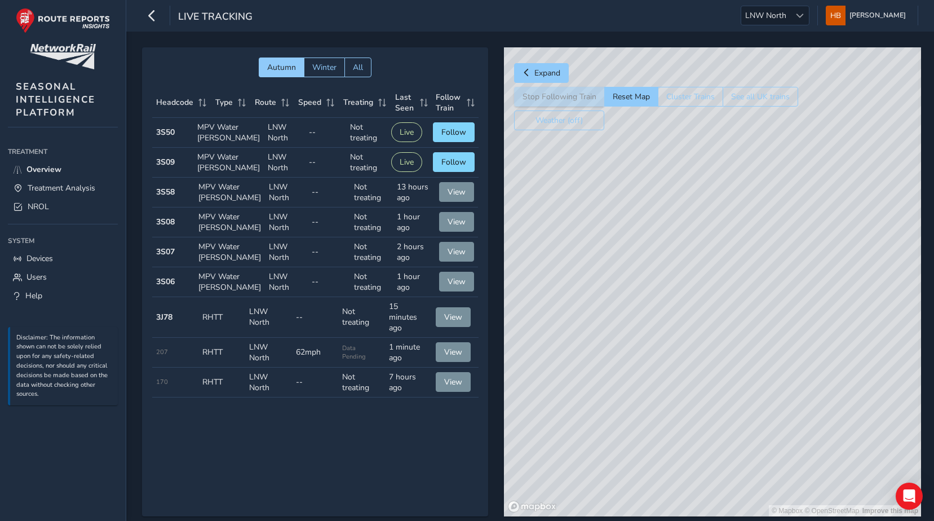
click at [757, 371] on div "© Mapbox © OpenStreetMap Improve this map" at bounding box center [712, 281] width 417 height 469
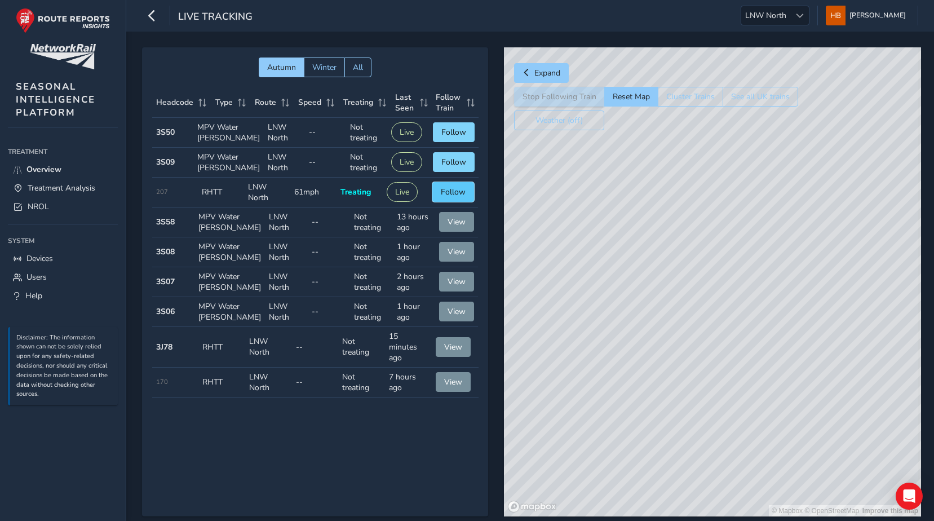
click at [464, 202] on button "Follow" at bounding box center [453, 192] width 42 height 20
click at [460, 392] on button "View" at bounding box center [453, 382] width 35 height 20
click at [454, 387] on span "View" at bounding box center [453, 381] width 18 height 11
click at [463, 197] on span "Follow" at bounding box center [453, 192] width 25 height 11
click at [76, 188] on span "Treatment Analysis" at bounding box center [62, 188] width 68 height 11
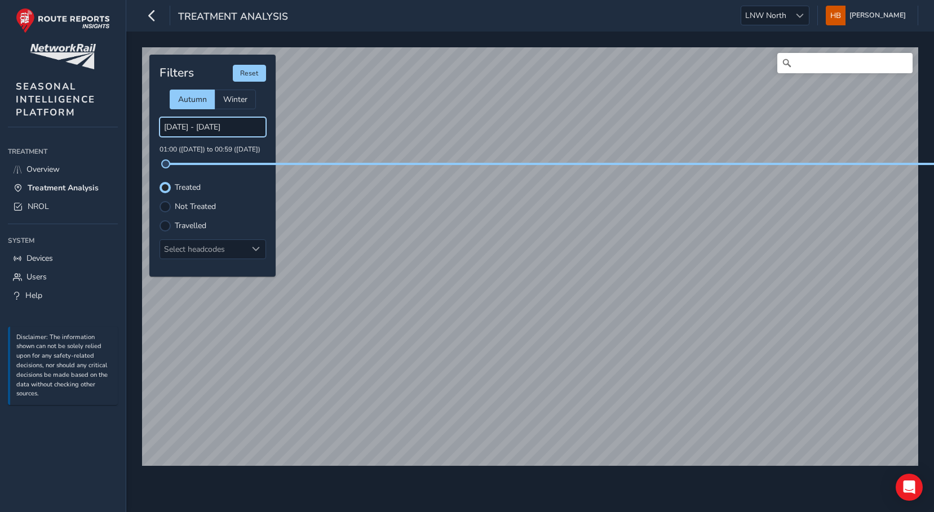
click at [169, 129] on input "[DATE] - [DATE]" at bounding box center [213, 127] width 107 height 20
click at [262, 232] on div "Filters Reset Autumn Winter [DATE] - [DATE] 01:00 ([DATE]) to 00:59 ([DATE]) Tr…" at bounding box center [212, 166] width 126 height 222
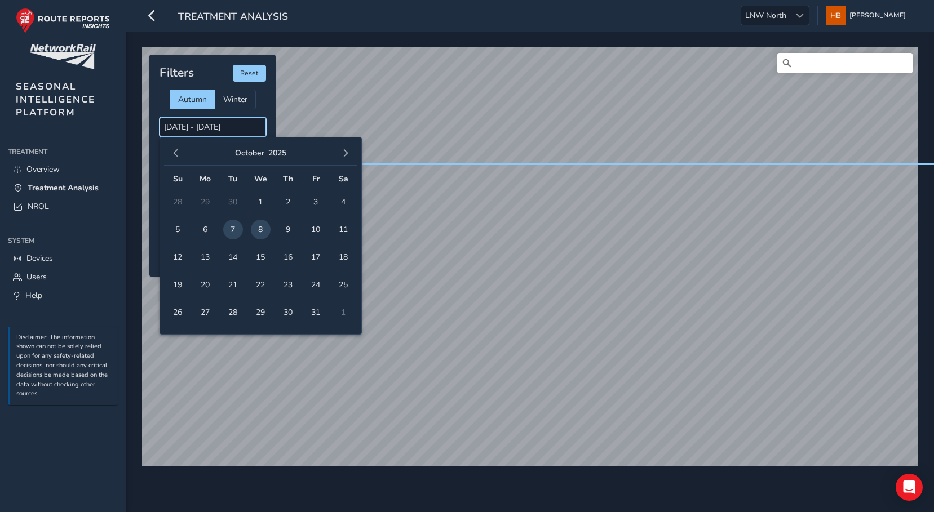
click at [170, 127] on input "[DATE] - [DATE]" at bounding box center [213, 127] width 107 height 20
click at [266, 230] on span "8" at bounding box center [261, 230] width 20 height 20
click at [267, 229] on span "8" at bounding box center [261, 230] width 20 height 20
type input "[DATE] - [DATE]"
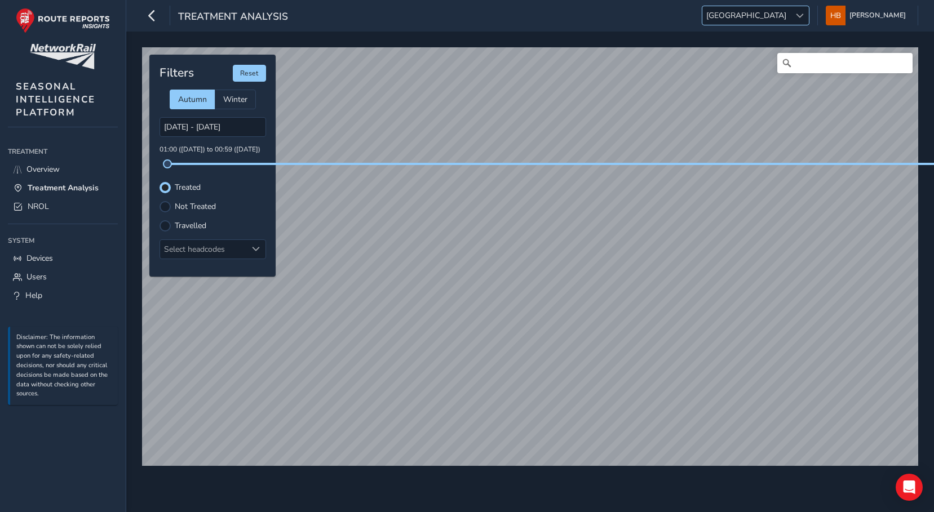
click at [781, 17] on span "[GEOGRAPHIC_DATA]" at bounding box center [746, 15] width 88 height 19
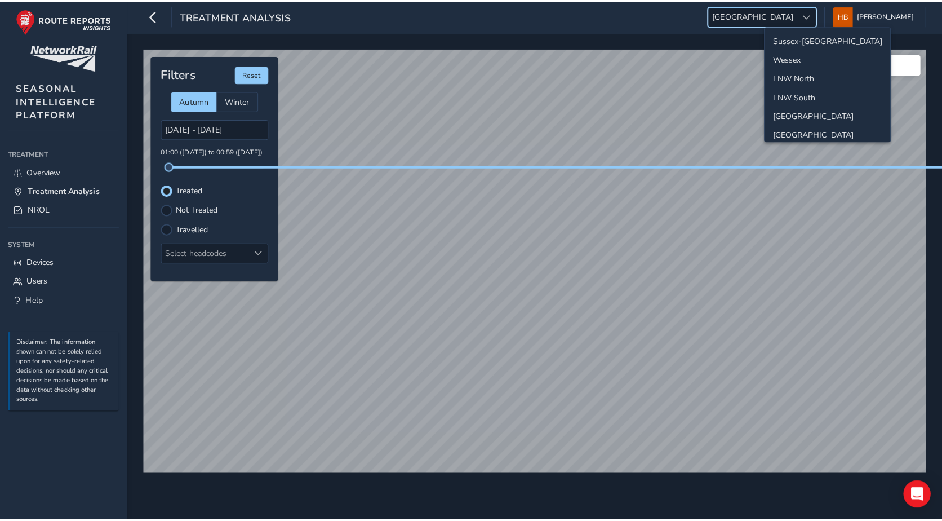
scroll to position [40, 0]
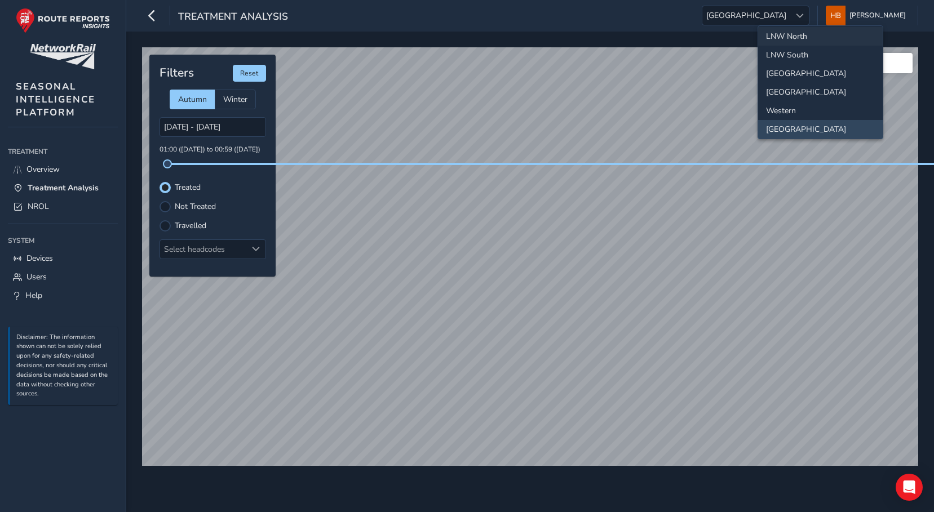
click at [797, 37] on li "LNW North" at bounding box center [820, 36] width 125 height 19
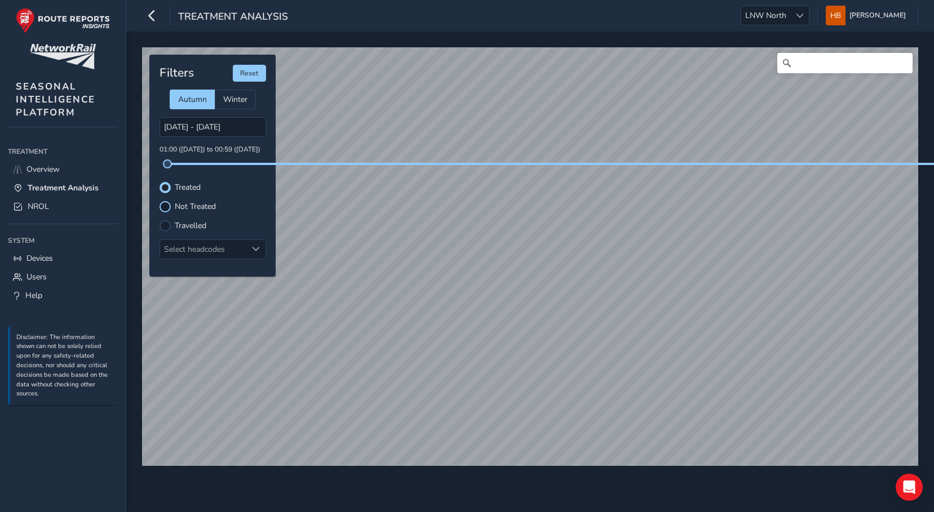
click at [166, 203] on div at bounding box center [165, 206] width 11 height 11
click at [28, 208] on span "NROL" at bounding box center [38, 206] width 21 height 11
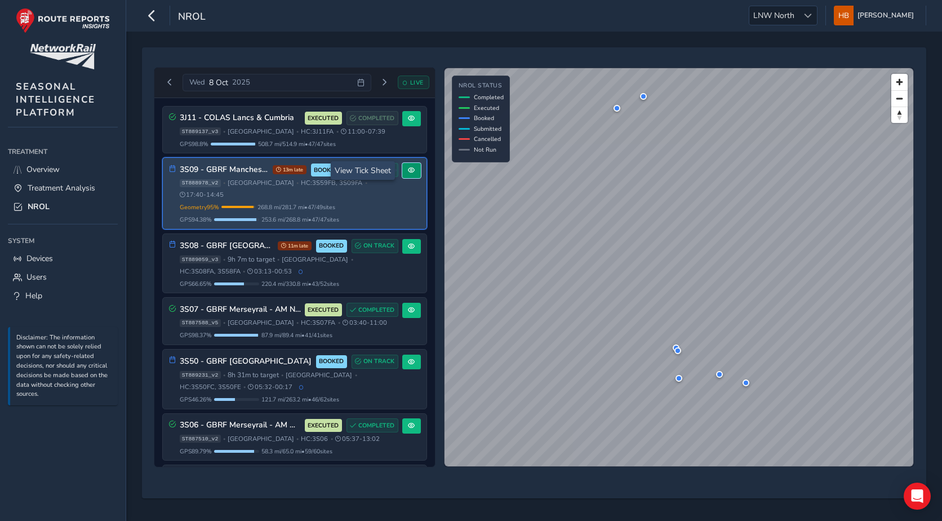
click at [409, 170] on span at bounding box center [411, 170] width 7 height 7
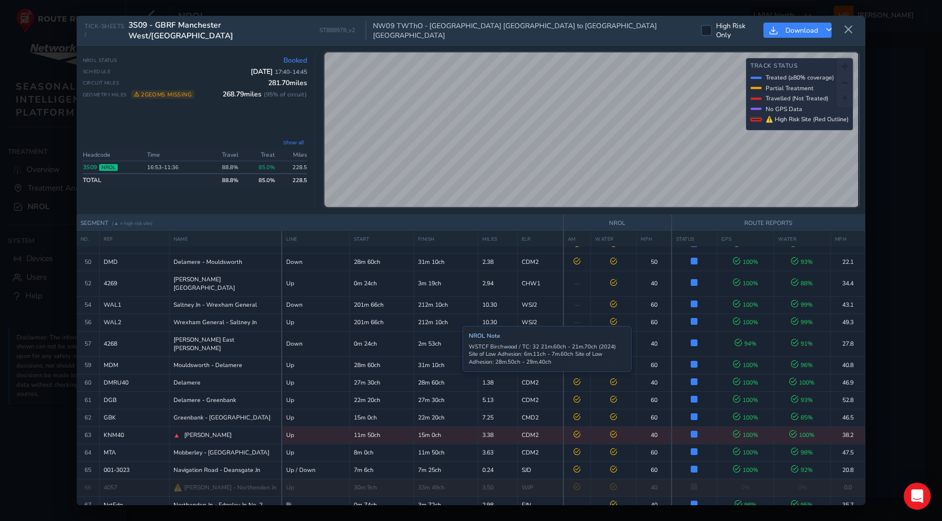
scroll to position [653, 0]
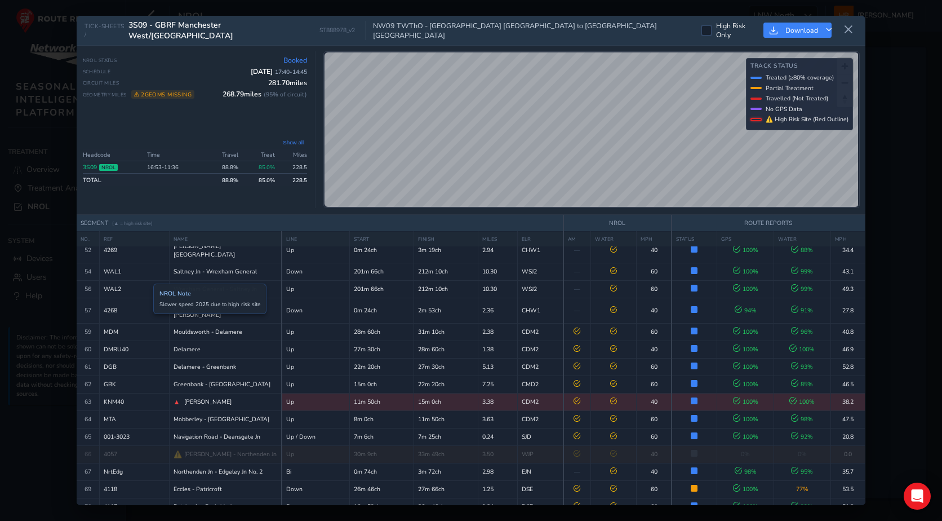
click at [174, 397] on div "▲ Knutsford - Mobberley" at bounding box center [226, 401] width 104 height 9
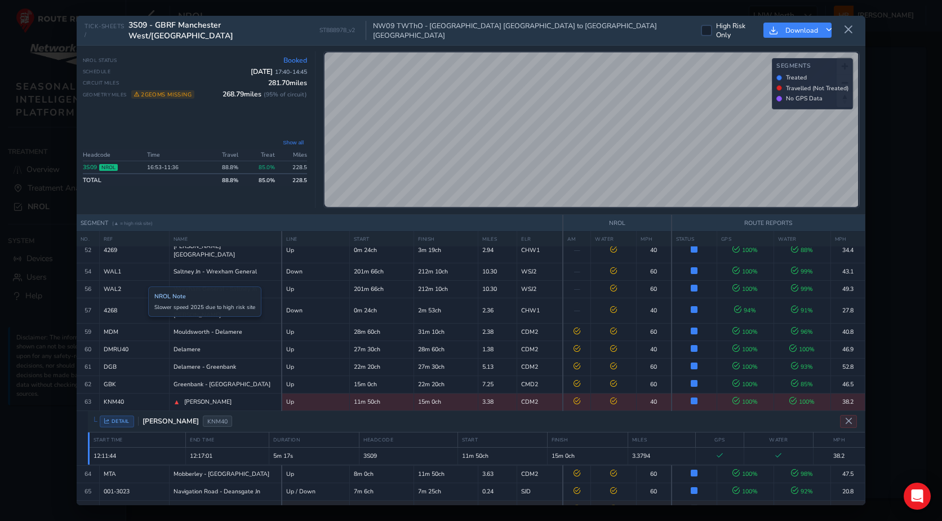
click at [174, 397] on span "▲" at bounding box center [177, 401] width 7 height 9
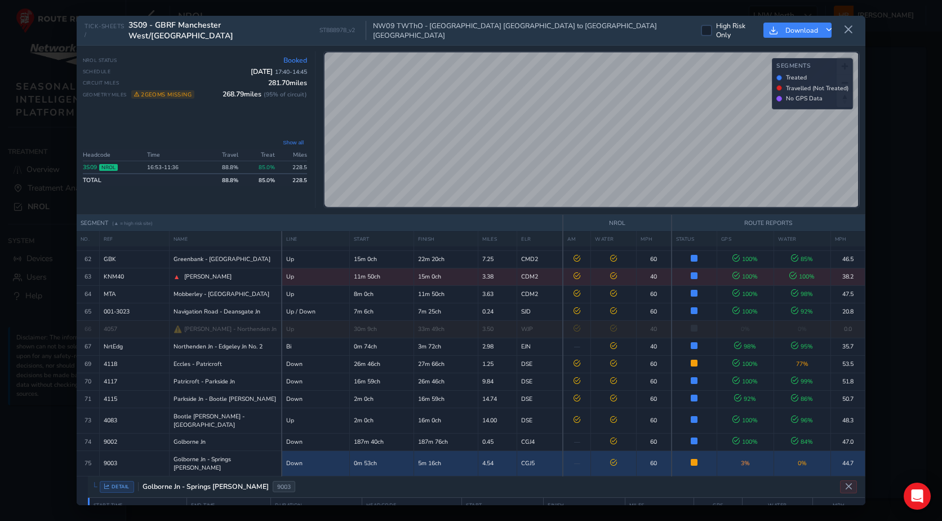
scroll to position [792, 0]
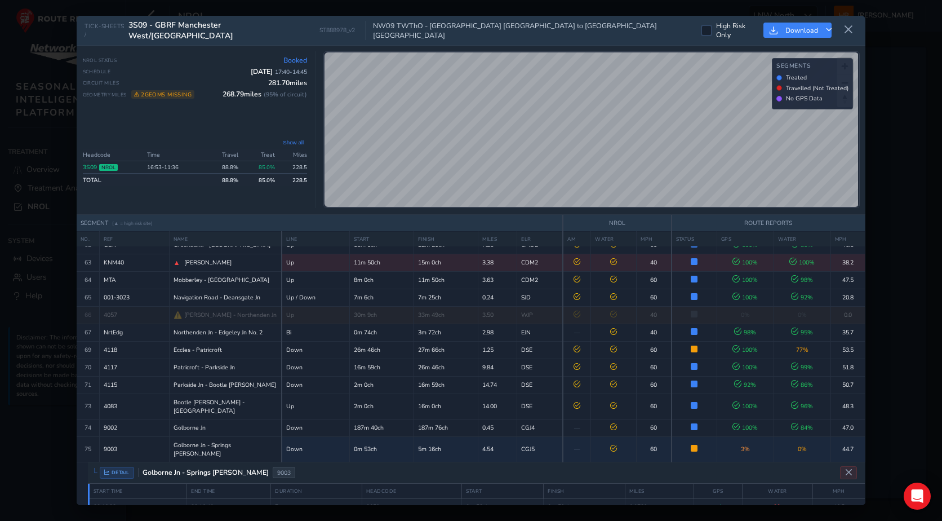
click at [116, 467] on span "DETAIL" at bounding box center [117, 473] width 34 height 12
click at [845, 468] on icon "Close detail view" at bounding box center [849, 472] width 8 height 8
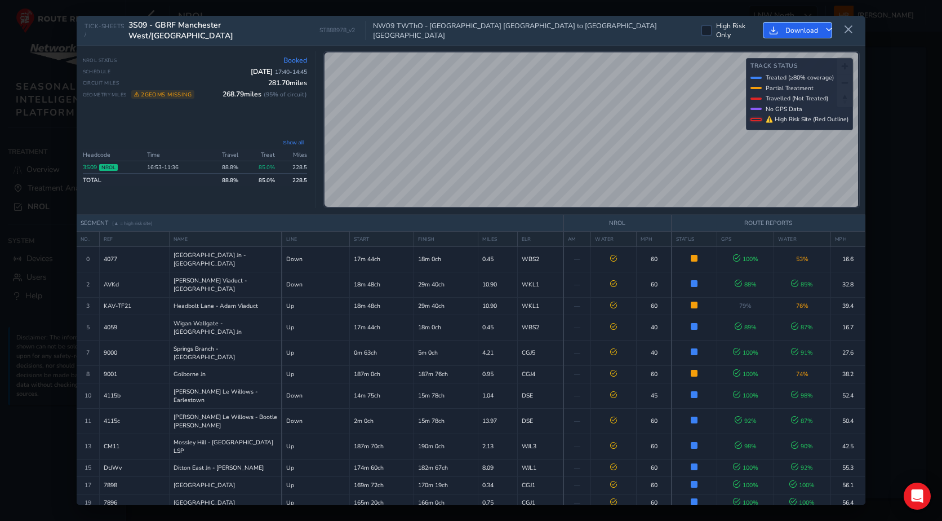
click at [815, 25] on button "Download" at bounding box center [798, 30] width 68 height 15
click at [832, 27] on div "High Risk Only Download" at bounding box center [779, 30] width 157 height 19
click at [853, 25] on icon at bounding box center [849, 30] width 10 height 10
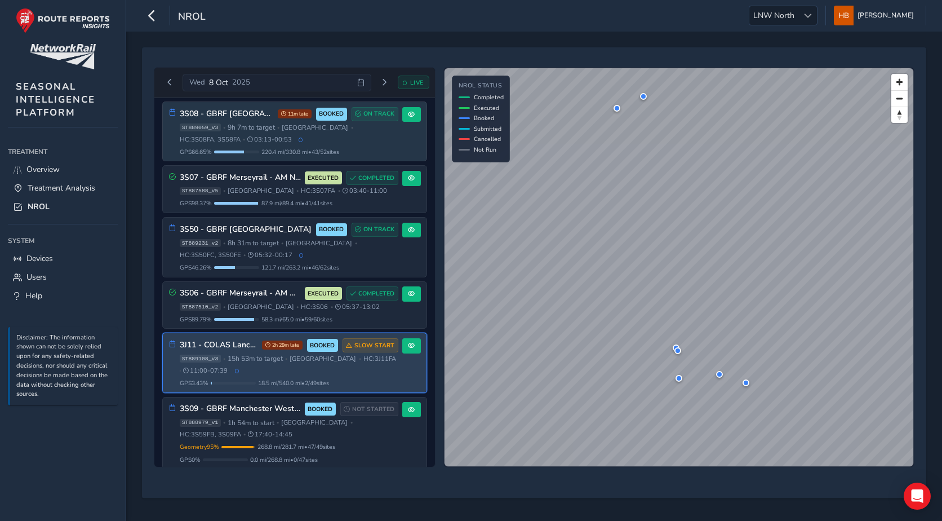
scroll to position [134, 0]
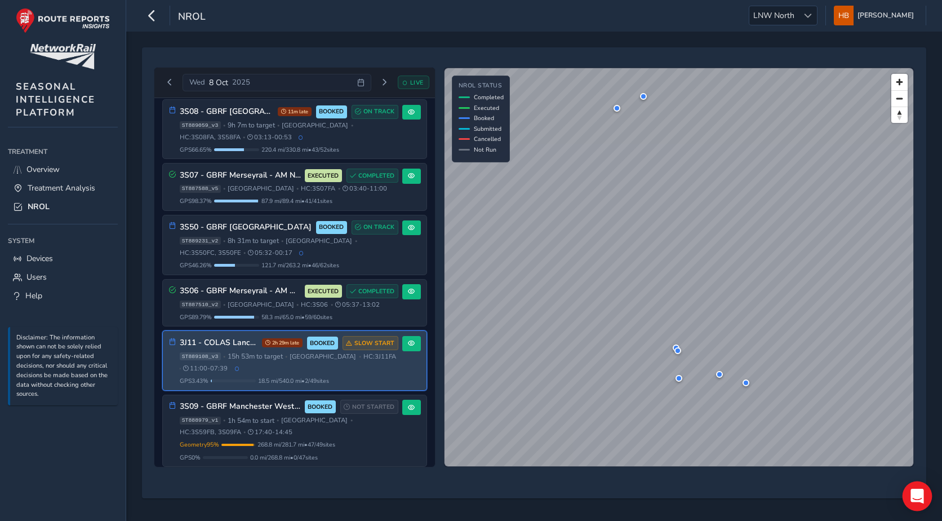
click at [920, 506] on div "Open Intercom Messenger" at bounding box center [918, 496] width 30 height 30
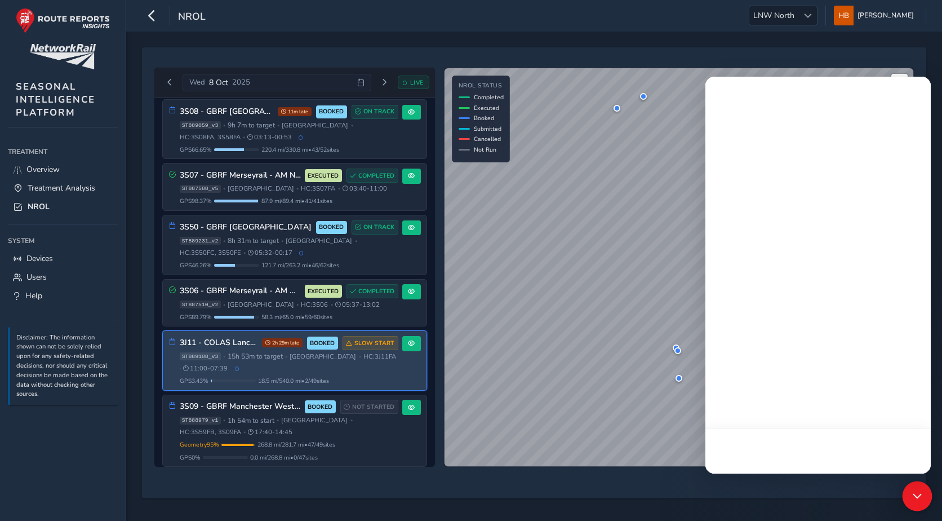
scroll to position [0, 0]
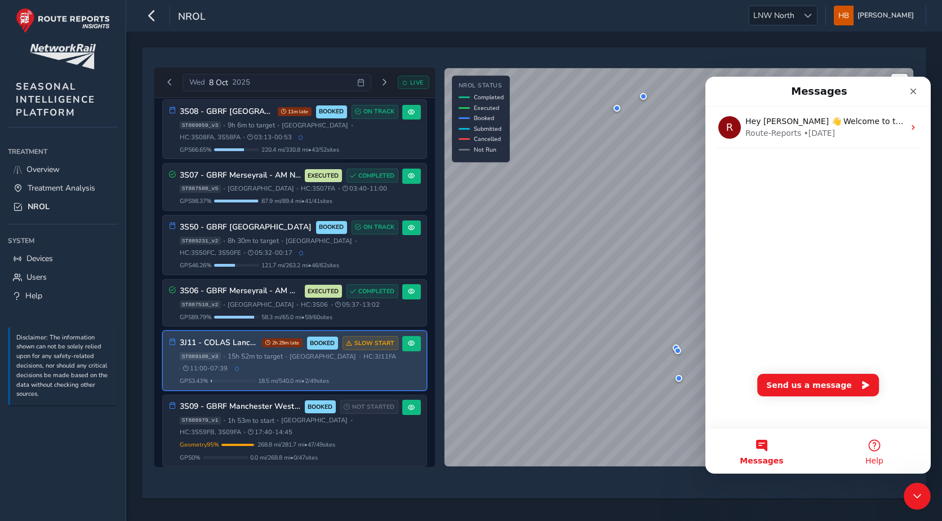
click at [867, 448] on button "Help" at bounding box center [874, 450] width 113 height 45
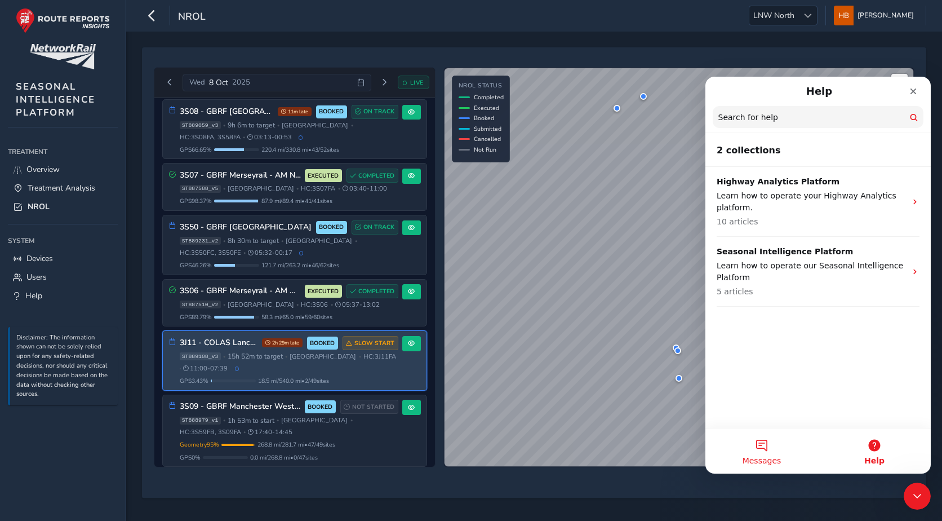
click at [747, 462] on span "Messages" at bounding box center [762, 461] width 39 height 8
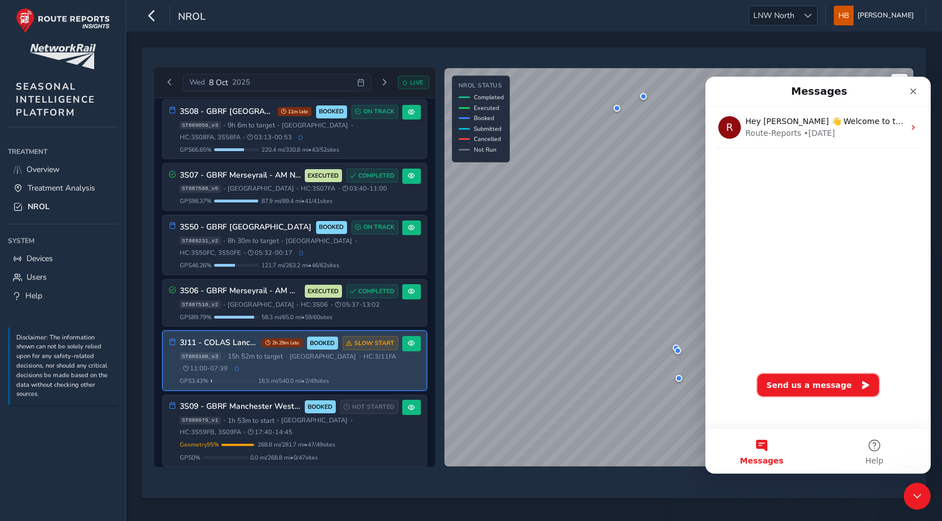
click at [798, 388] on button "Send us a message" at bounding box center [819, 385] width 122 height 23
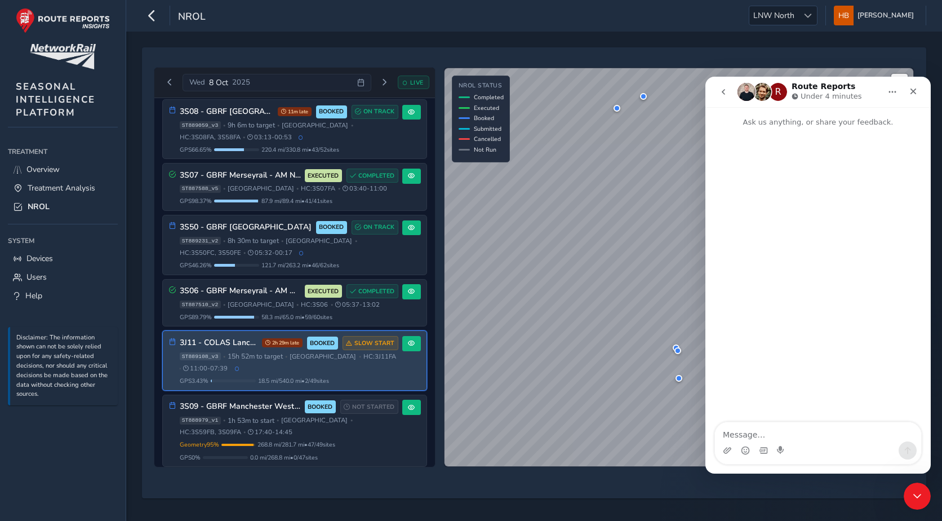
click at [773, 426] on textarea "Message…" at bounding box center [818, 431] width 206 height 19
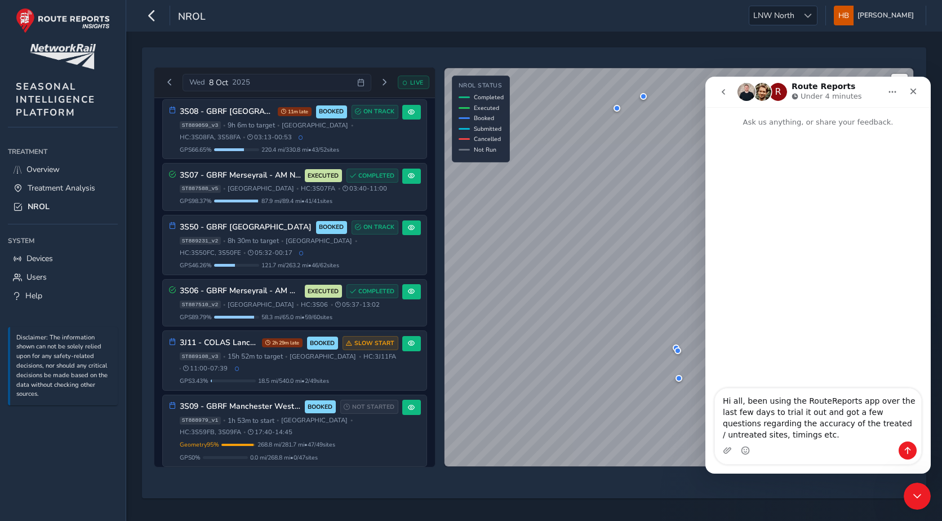
click at [766, 430] on textarea "Hi all, been using the RouteReports app over the last few days to trial it out …" at bounding box center [818, 414] width 206 height 53
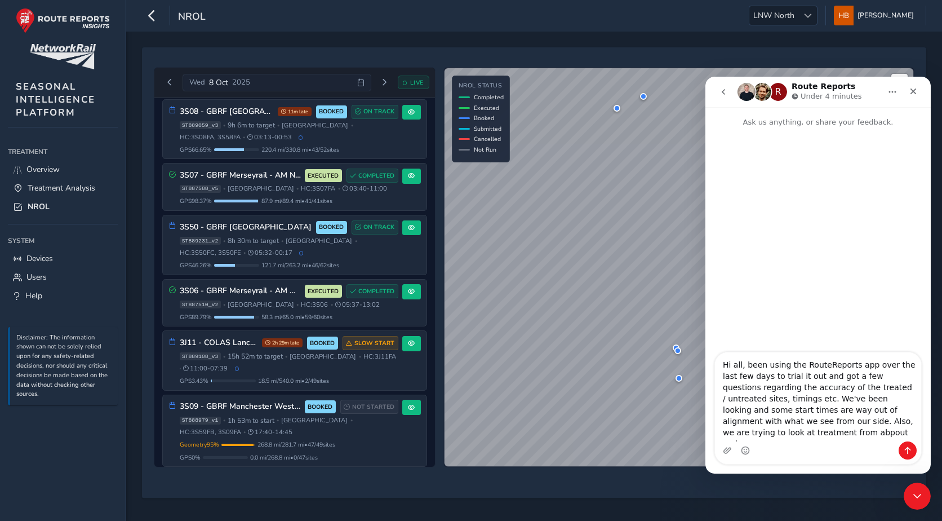
click at [736, 437] on textarea "Hi all, been using the RouteReports app over the last few days to trial it out …" at bounding box center [818, 396] width 206 height 89
click at [815, 434] on textarea "Hi all, been using the RouteReports app over the last few days to trial it out …" at bounding box center [818, 396] width 206 height 89
drag, startPoint x: 837, startPoint y: 434, endPoint x: 790, endPoint y: 435, distance: 47.3
click at [790, 435] on textarea "Hi all, been using the RouteReports app over the last few days to trial it out …" at bounding box center [818, 396] width 206 height 89
drag, startPoint x: 759, startPoint y: 436, endPoint x: 797, endPoint y: 440, distance: 38.6
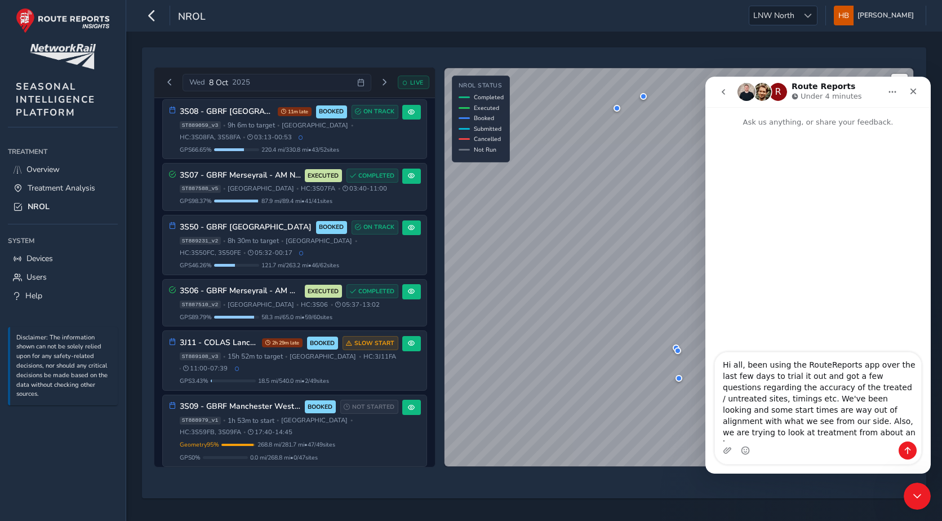
click at [797, 440] on textarea "Hi all, been using the RouteReports app over the last few days to trial it out …" at bounding box center [818, 396] width 206 height 89
click at [843, 422] on textarea "Hi all, been using the RouteReports app over the last few days to trial it out …" at bounding box center [818, 396] width 206 height 89
drag, startPoint x: 783, startPoint y: 392, endPoint x: 789, endPoint y: 397, distance: 7.7
click at [789, 397] on textarea "Hi all, been using the RouteReports app over the last few days to trial it out …" at bounding box center [818, 396] width 206 height 89
drag, startPoint x: 806, startPoint y: 418, endPoint x: 809, endPoint y: 410, distance: 8.6
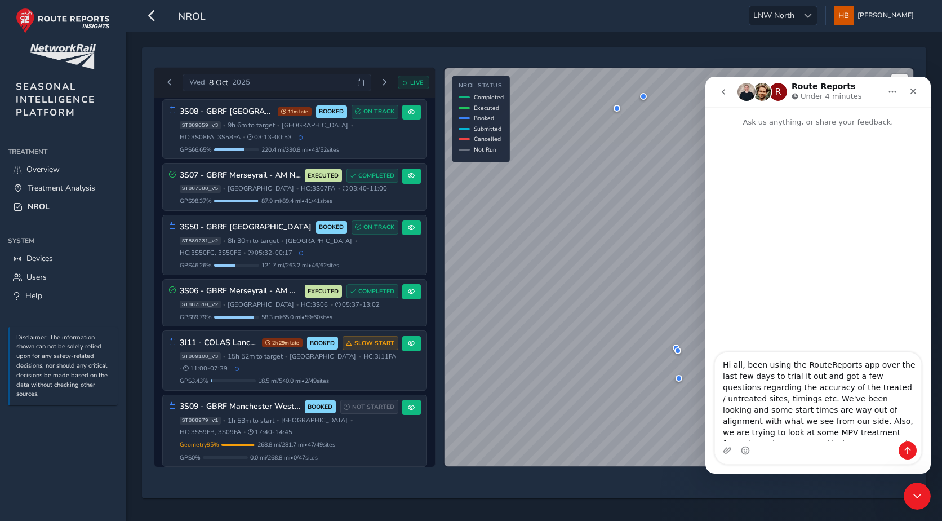
click at [809, 411] on textarea "Hi all, been using the RouteReports app over the last few days to trial it out …" at bounding box center [818, 396] width 206 height 89
click at [820, 418] on textarea "Hi all, been using the RouteReports app over the last few days to trial it out …" at bounding box center [818, 396] width 206 height 89
click at [801, 430] on textarea "Hi all, been using the RouteReports app over the last few days to trial it out …" at bounding box center [818, 396] width 206 height 89
drag, startPoint x: 805, startPoint y: 434, endPoint x: 792, endPoint y: 432, distance: 13.7
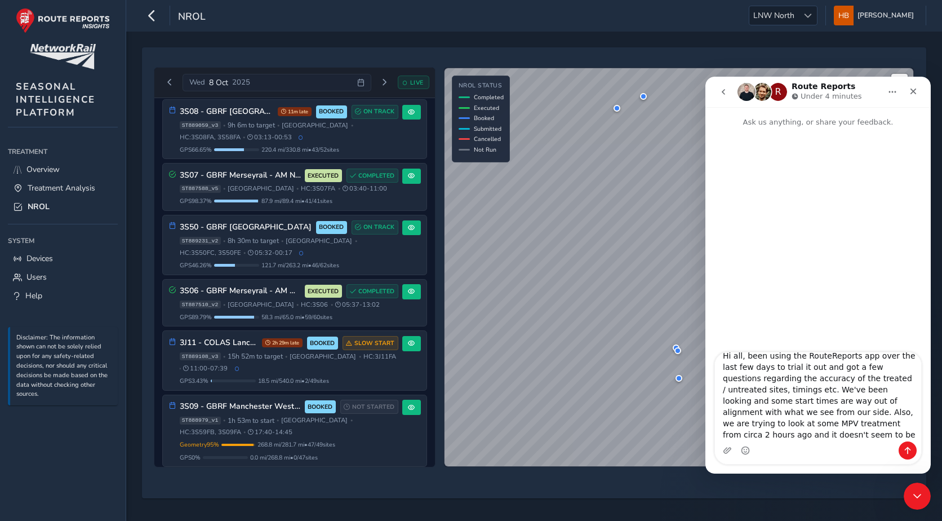
click at [792, 432] on textarea "Hi all, been using the RouteReports app over the last few days to trial it out …" at bounding box center [818, 396] width 206 height 89
type textarea "Hi all, been using the RouteReports app over the last few days to trial it out …"
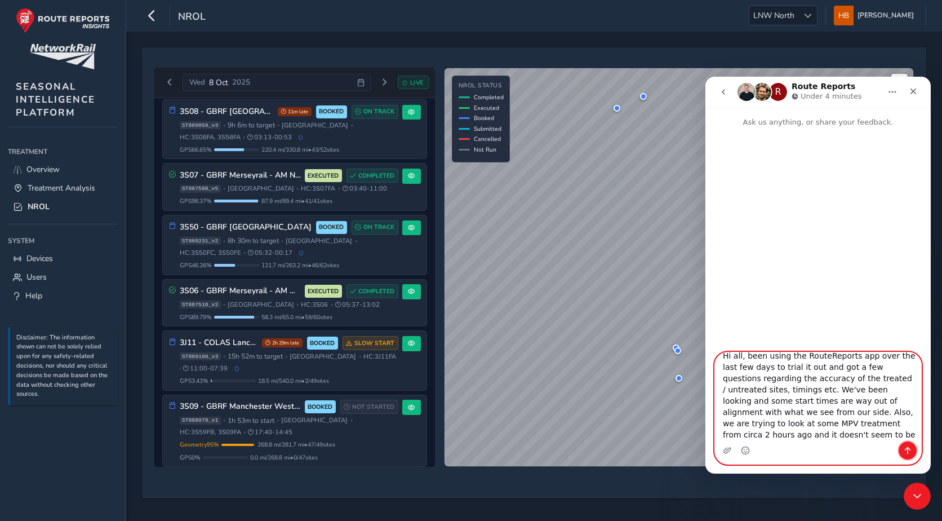
click at [913, 448] on button "Send a message…" at bounding box center [908, 450] width 18 height 18
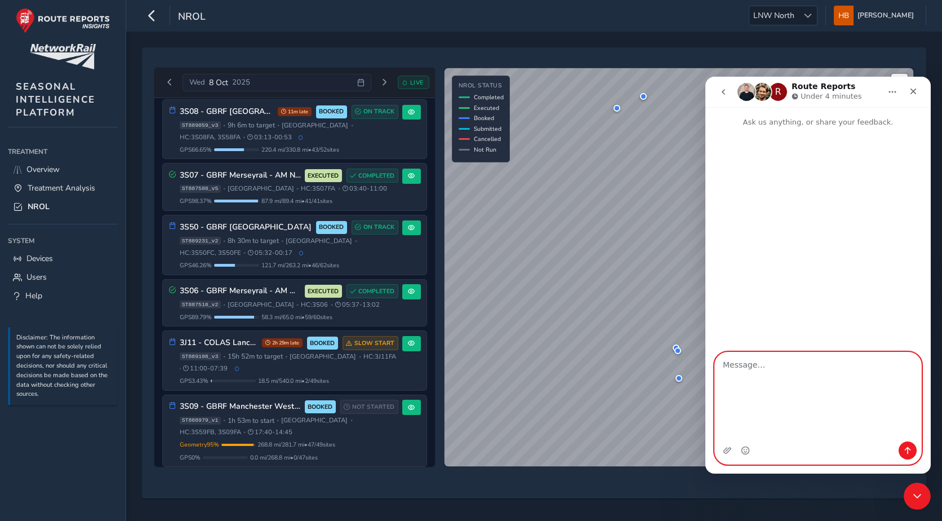
scroll to position [0, 0]
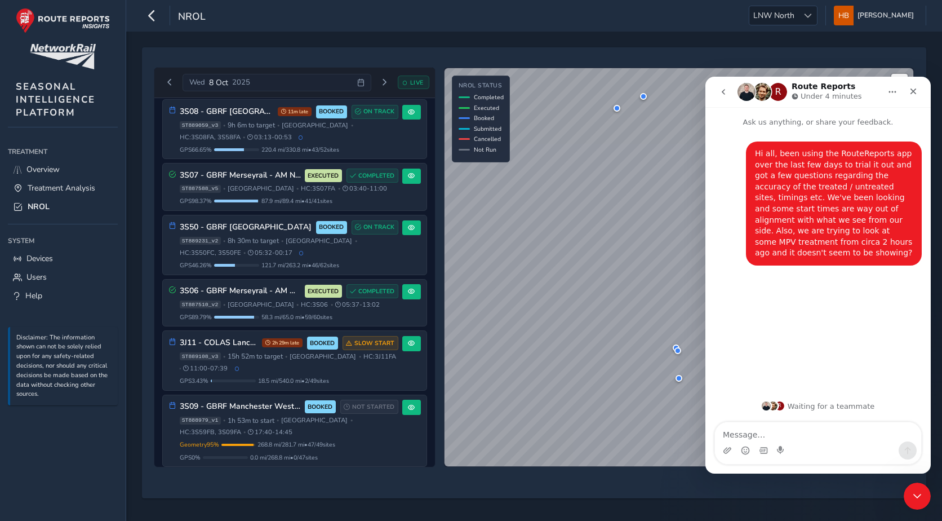
drag, startPoint x: 860, startPoint y: 404, endPoint x: 872, endPoint y: 405, distance: 11.9
click at [872, 405] on div "R Waiting for a teammate" at bounding box center [818, 405] width 203 height 9
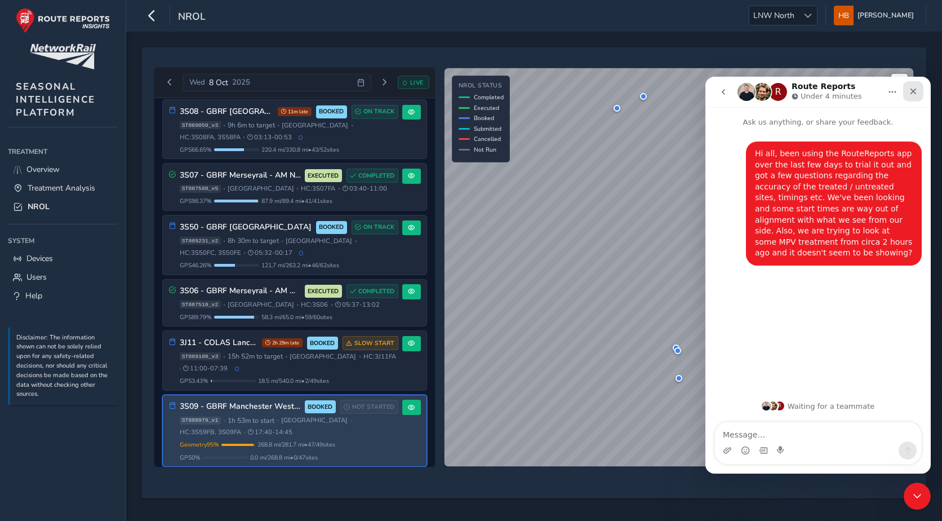
click at [916, 87] on icon "Close" at bounding box center [913, 91] width 9 height 9
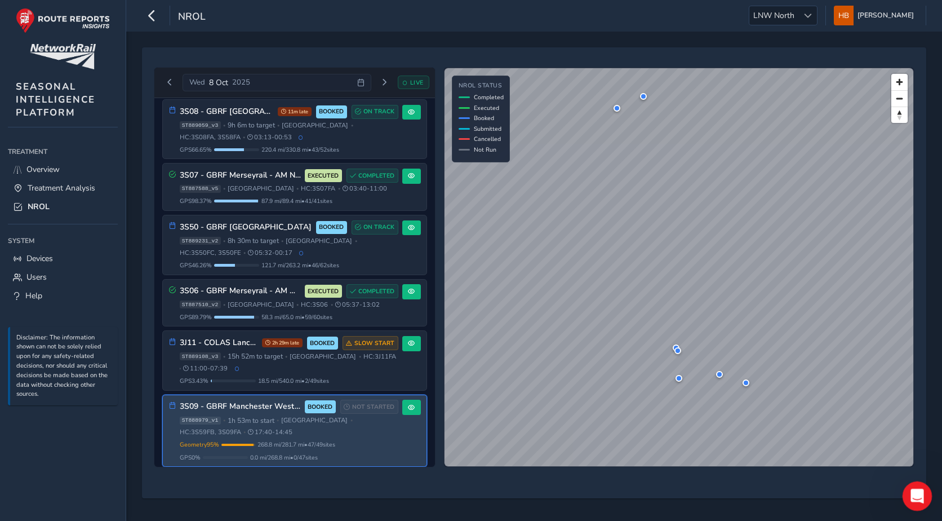
click at [924, 493] on icon "Open Intercom Messenger" at bounding box center [916, 494] width 19 height 19
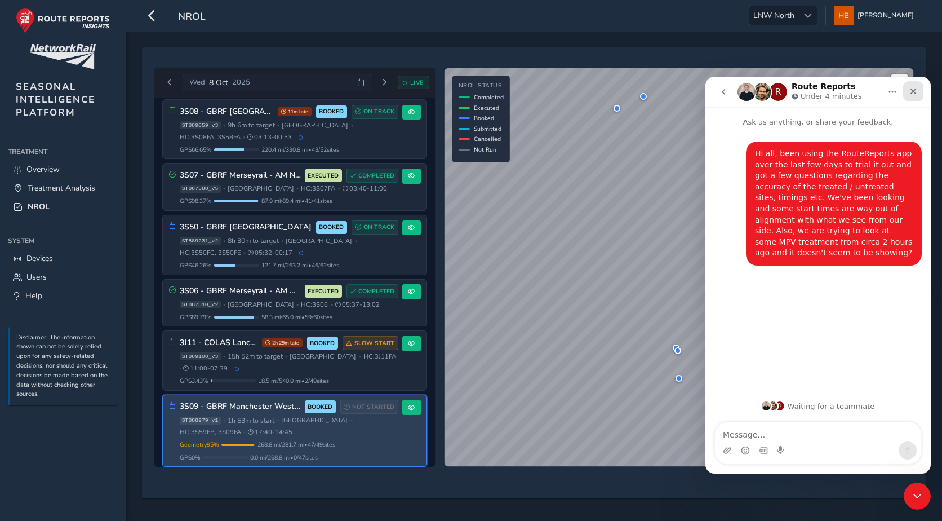
click at [914, 92] on icon "Close" at bounding box center [914, 91] width 6 height 6
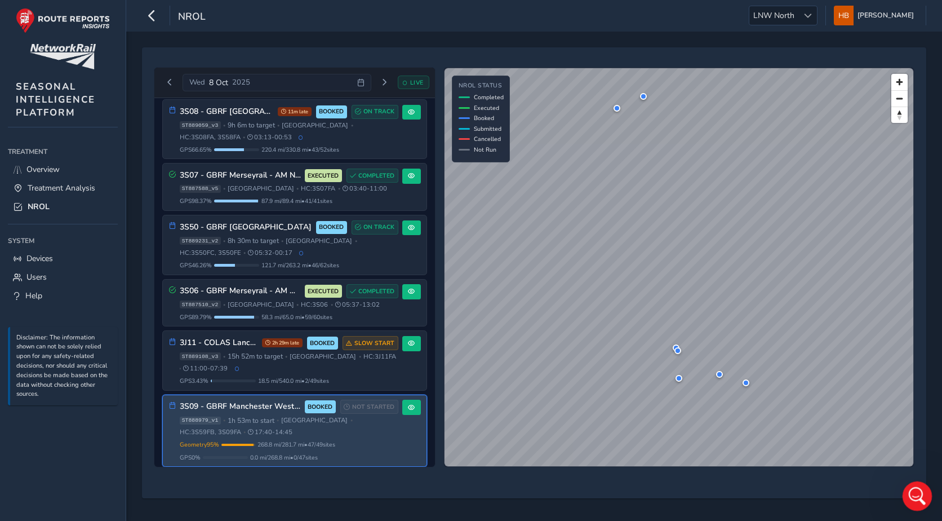
click at [905, 490] on div "Open Intercom Messenger" at bounding box center [915, 494] width 37 height 37
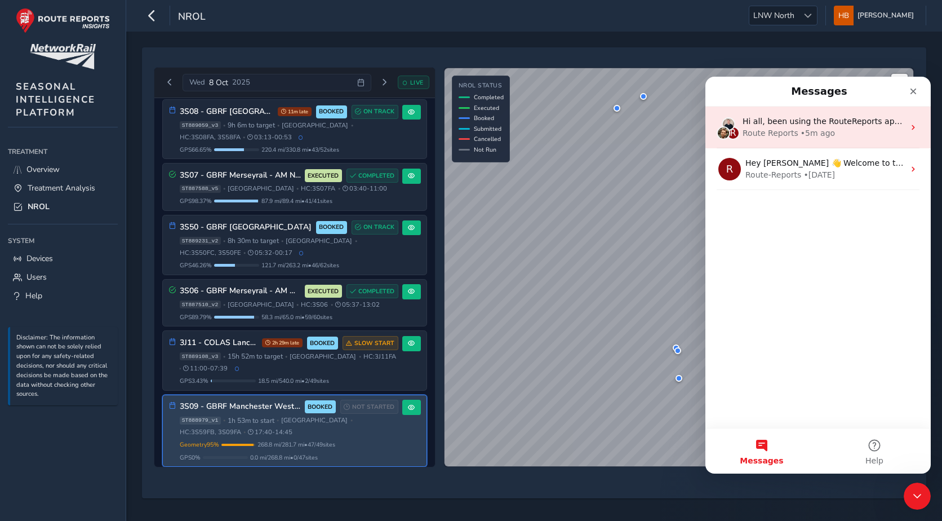
click at [820, 134] on div "• 5m ago" at bounding box center [818, 133] width 34 height 12
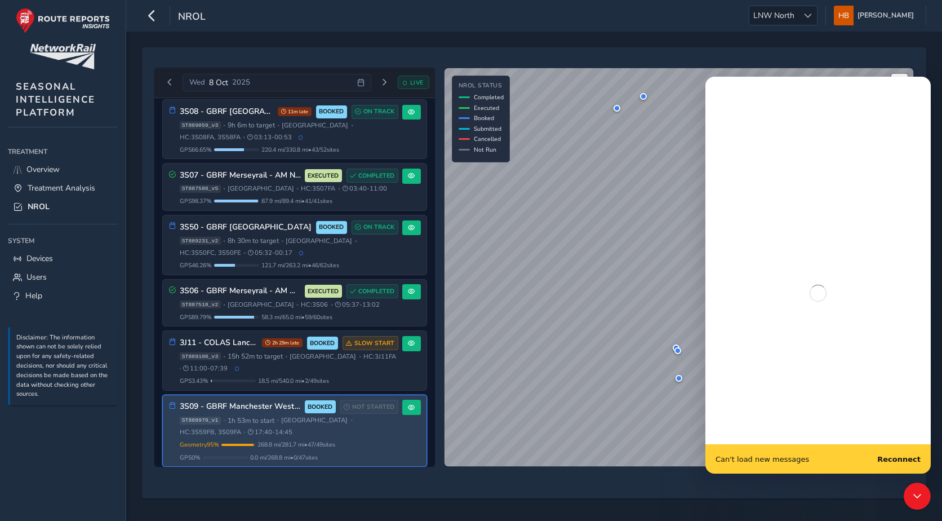
click at [893, 455] on b "Reconnect" at bounding box center [899, 459] width 43 height 8
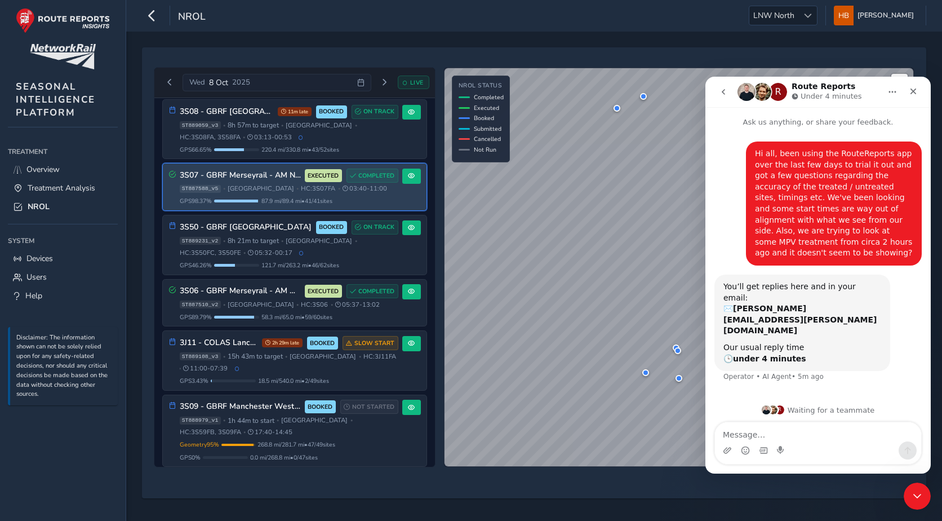
click at [901, 88] on button "Home" at bounding box center [892, 91] width 21 height 21
click at [910, 92] on icon "Close" at bounding box center [913, 91] width 9 height 9
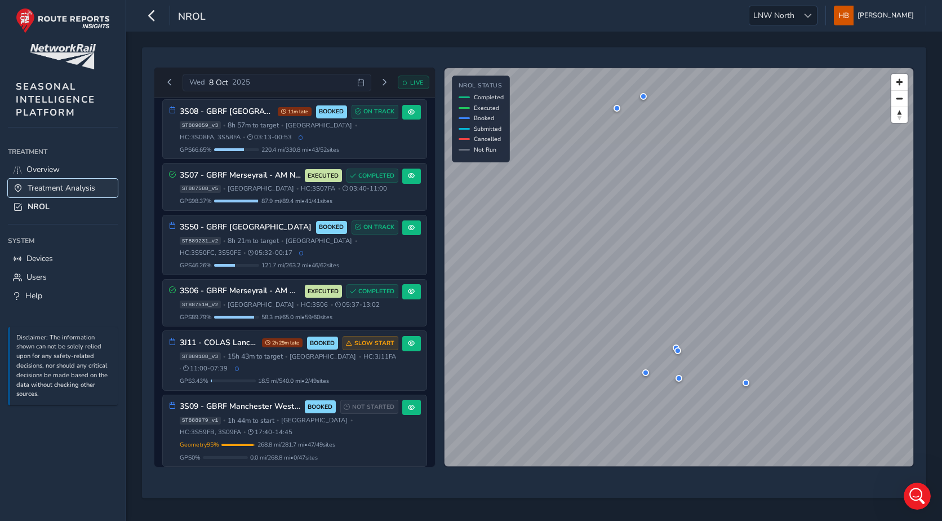
click at [46, 185] on span "Treatment Analysis" at bounding box center [62, 188] width 68 height 11
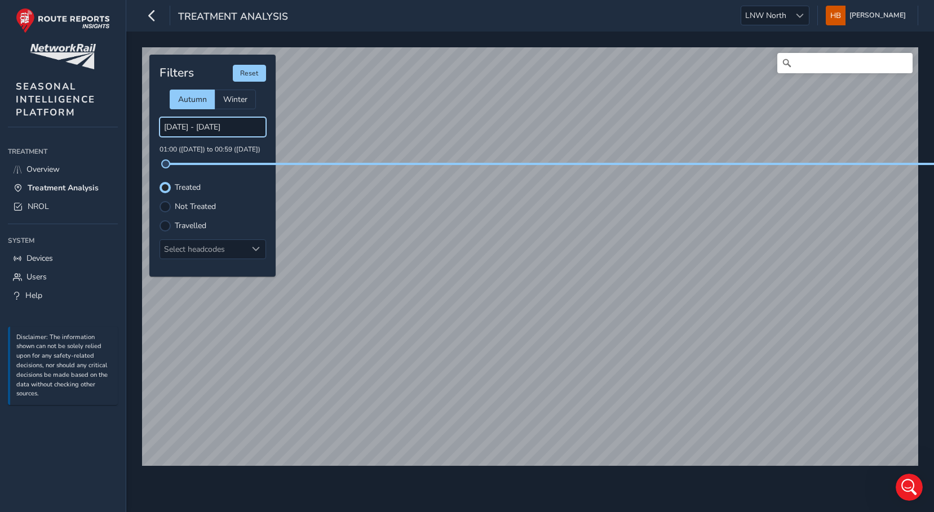
click at [178, 125] on input "[DATE] - [DATE]" at bounding box center [213, 127] width 107 height 20
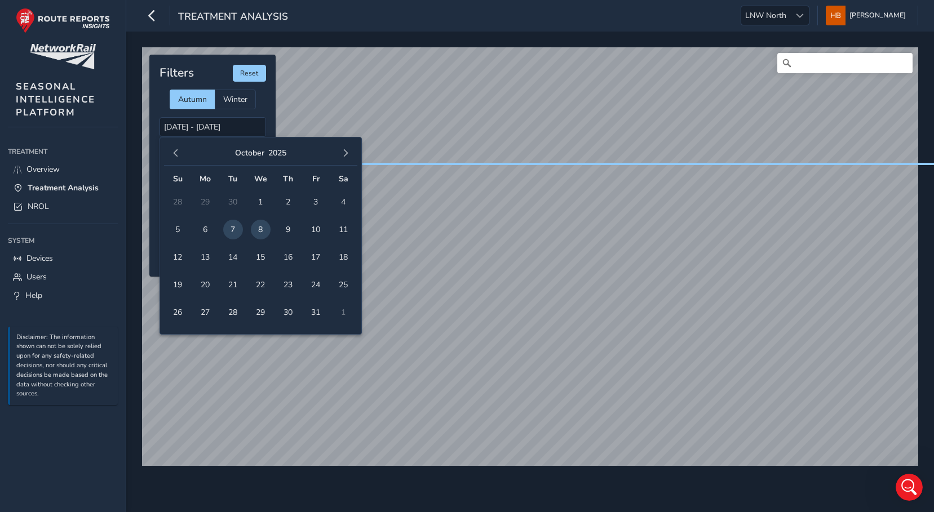
click at [263, 224] on span "8" at bounding box center [261, 230] width 20 height 20
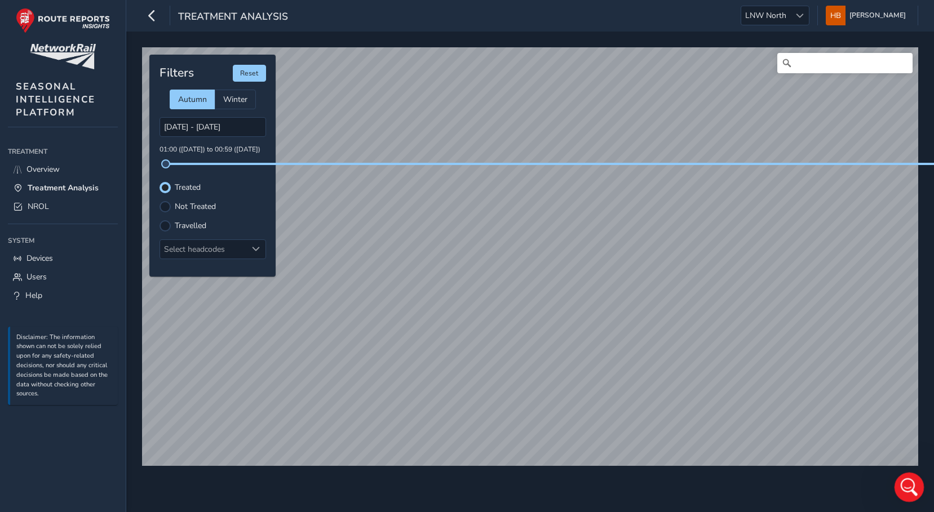
click at [902, 484] on icon "Open Intercom Messenger" at bounding box center [907, 486] width 19 height 19
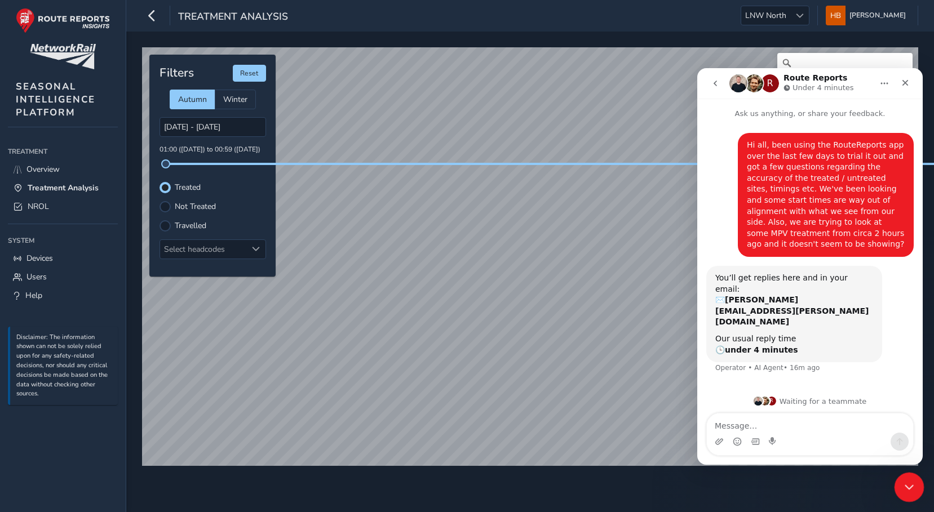
click at [902, 482] on icon "Close Intercom Messenger" at bounding box center [908, 486] width 14 height 14
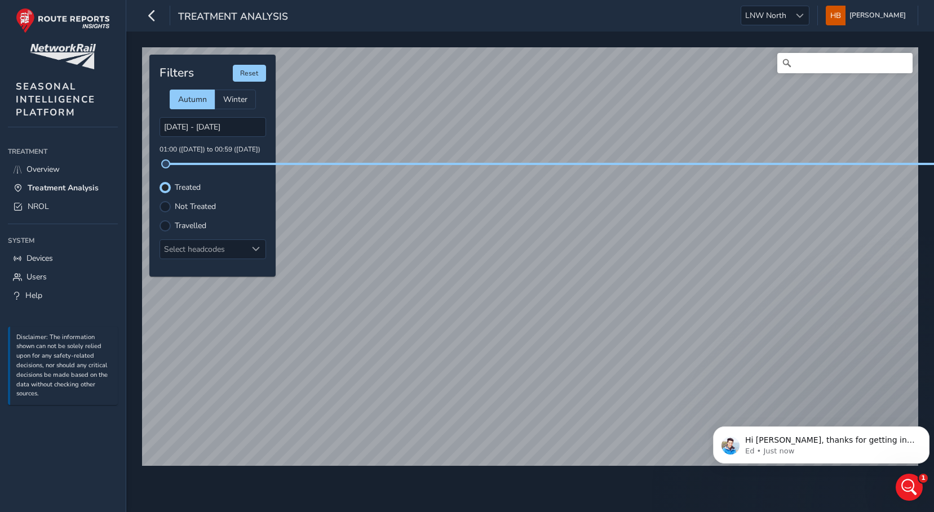
scroll to position [269, 0]
click at [914, 481] on icon "Open Intercom Messenger" at bounding box center [907, 486] width 19 height 19
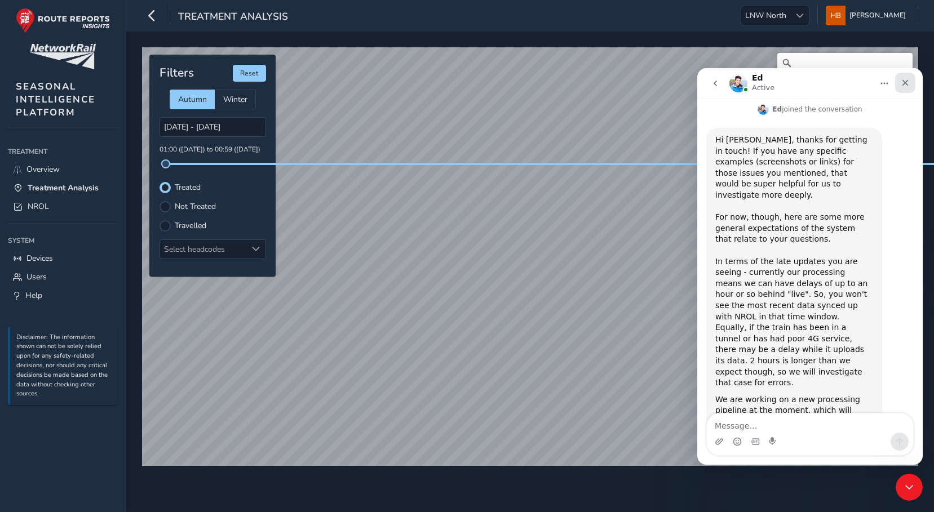
click at [907, 86] on icon "Close" at bounding box center [905, 83] width 6 height 6
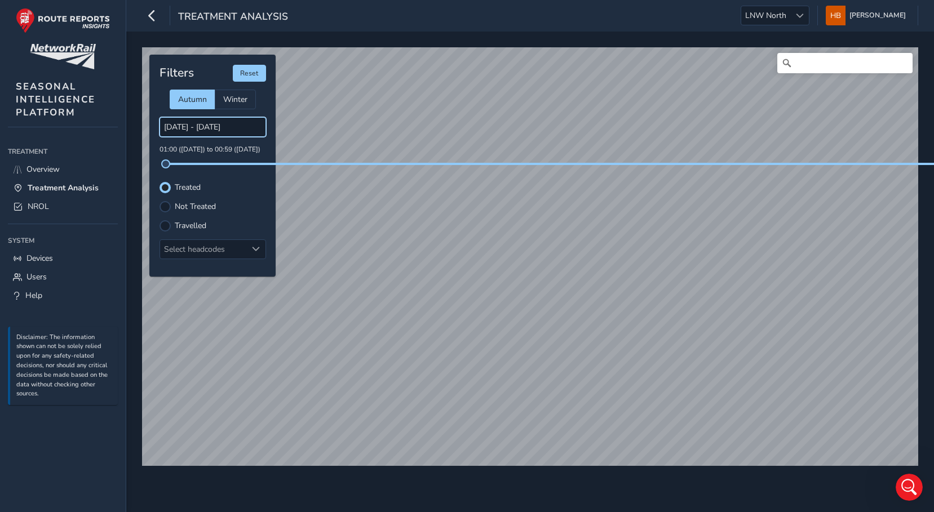
drag, startPoint x: 169, startPoint y: 131, endPoint x: 177, endPoint y: 129, distance: 8.7
click at [168, 131] on input "[DATE] - [DATE]" at bounding box center [213, 127] width 107 height 20
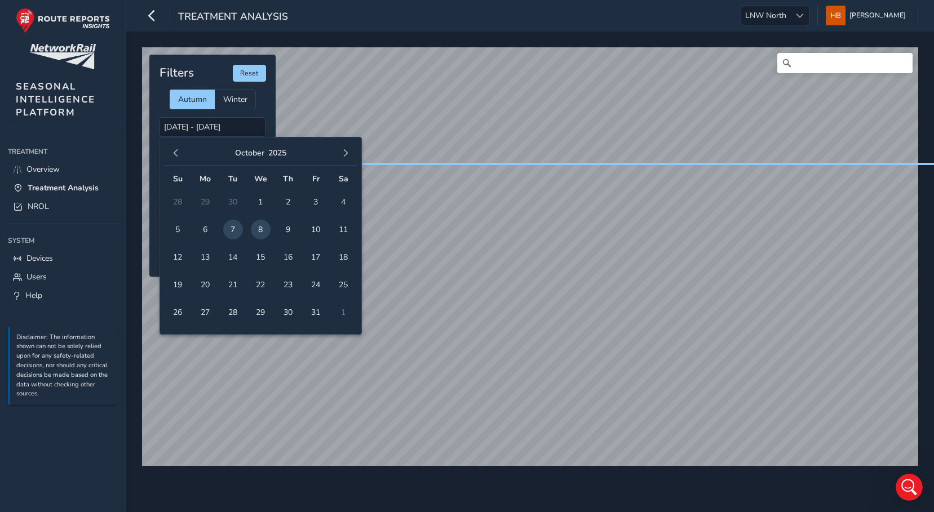
click at [259, 225] on span "8" at bounding box center [261, 230] width 20 height 20
type input "[DATE] - [DATE]"
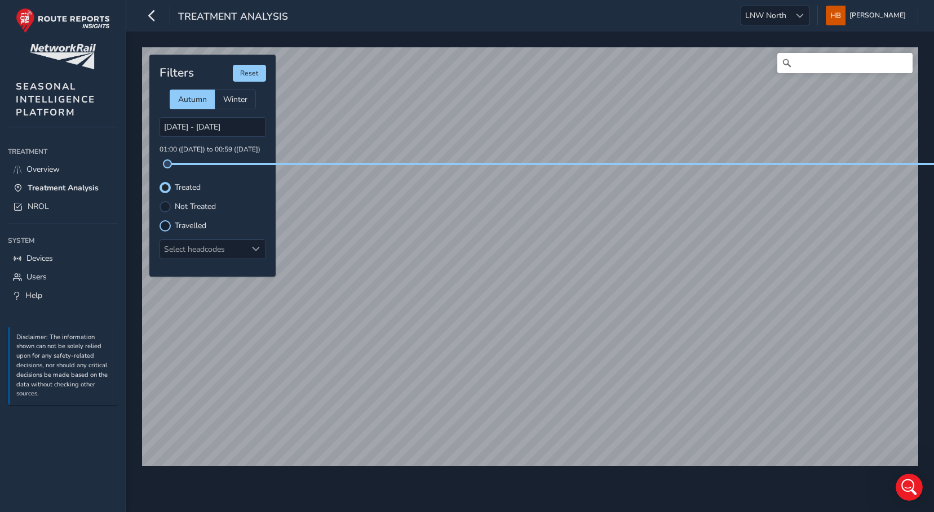
click at [169, 224] on div at bounding box center [165, 225] width 11 height 11
click at [167, 192] on div at bounding box center [165, 187] width 11 height 11
click at [898, 483] on div "Open Intercom Messenger" at bounding box center [907, 485] width 37 height 37
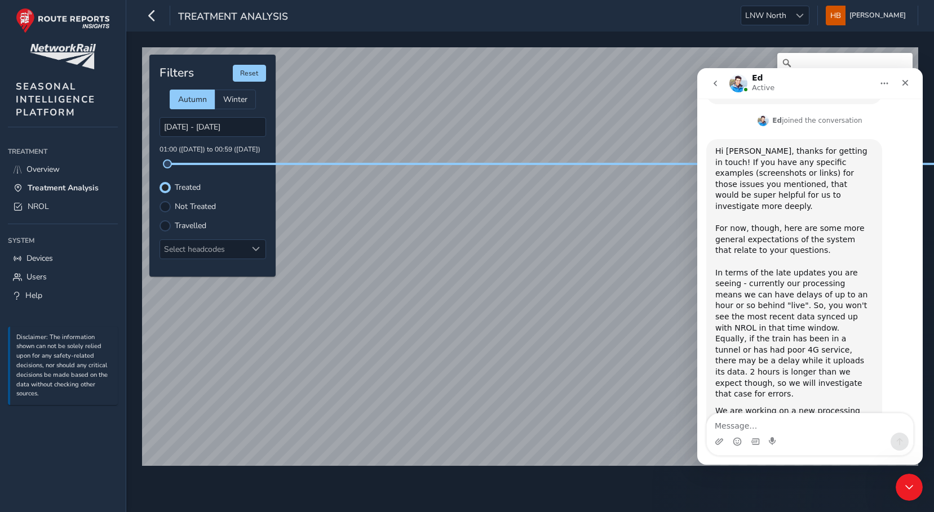
scroll to position [269, 0]
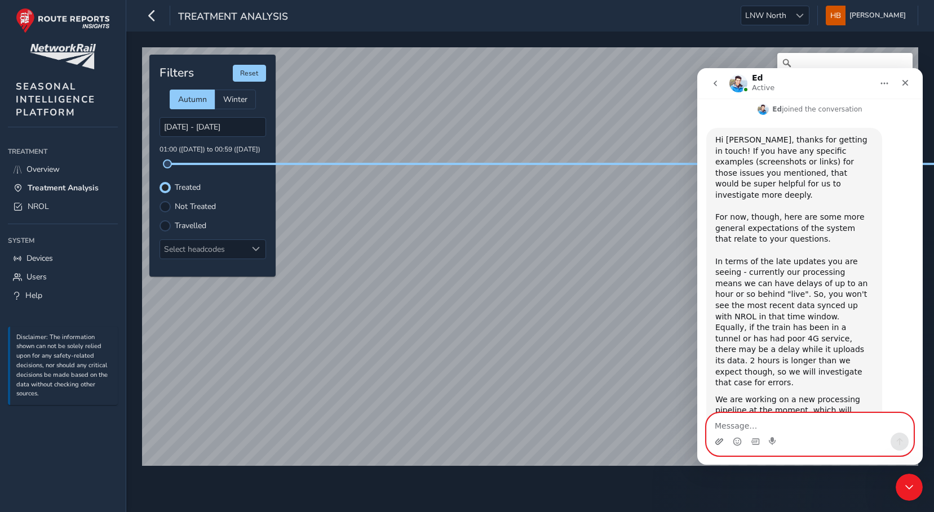
click at [722, 441] on icon "Upload attachment" at bounding box center [719, 441] width 8 height 6
click at [753, 418] on textarea "Message…" at bounding box center [810, 423] width 206 height 19
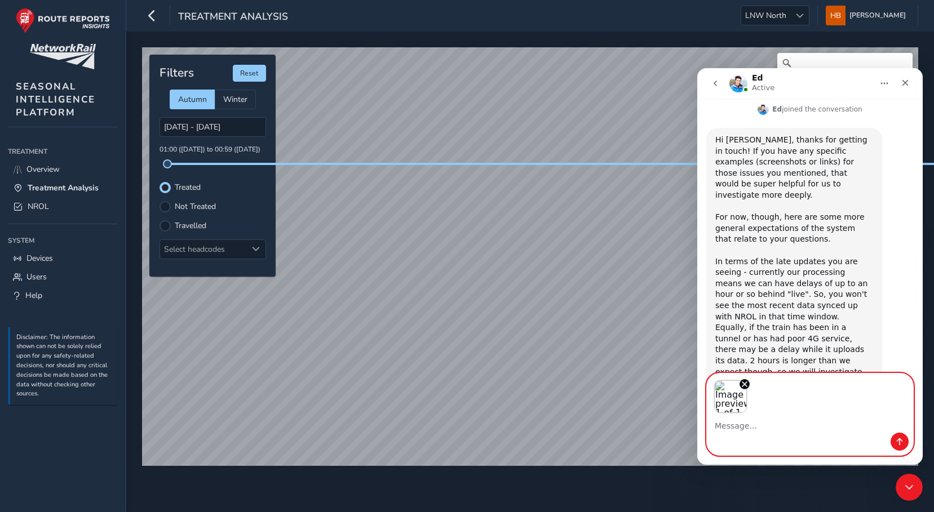
scroll to position [309, 0]
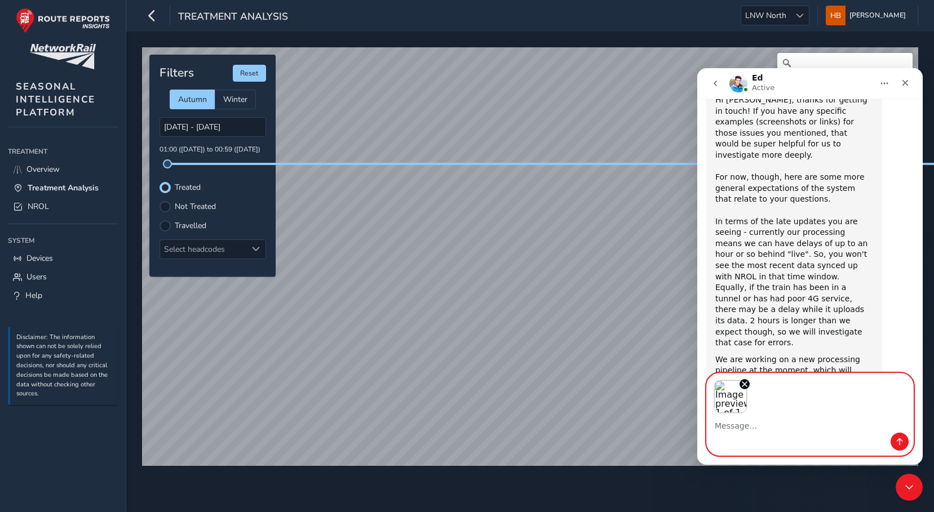
click at [723, 397] on img "Image previews" at bounding box center [731, 397] width 34 height 34
click at [741, 403] on img "Image previews" at bounding box center [731, 397] width 34 height 34
click at [762, 402] on div "Image previews" at bounding box center [810, 394] width 206 height 40
click at [748, 418] on textarea "Message…" at bounding box center [810, 423] width 206 height 19
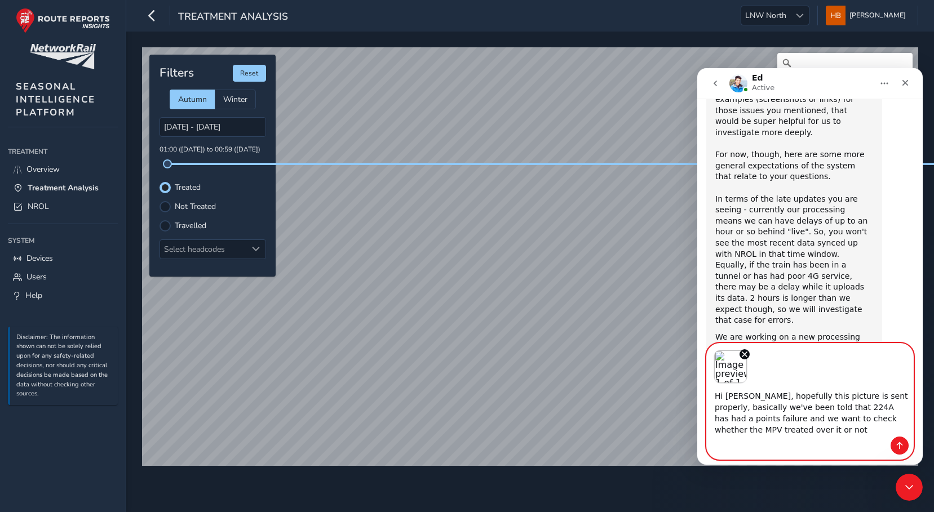
scroll to position [339, 0]
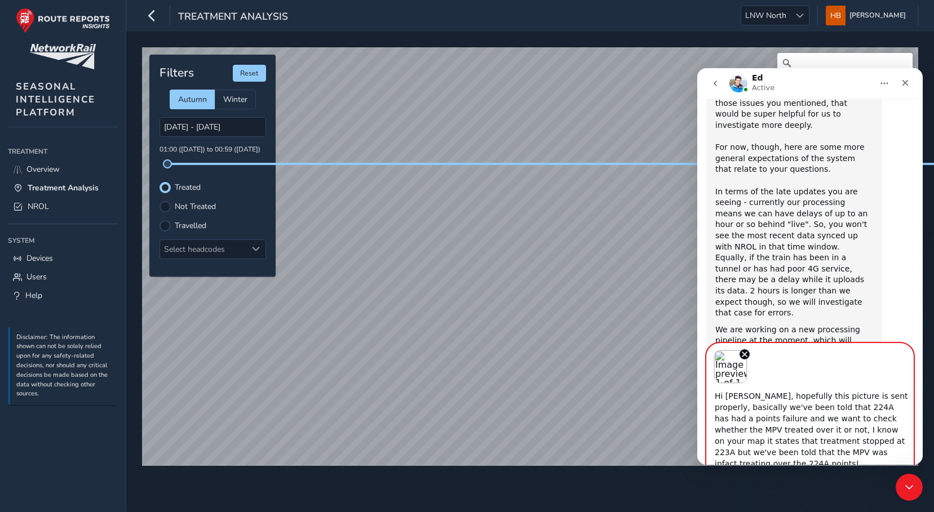
click at [726, 451] on textarea "Hi Ed, hopefully this picture is sent properly, basically we've been told that …" at bounding box center [810, 427] width 206 height 87
click at [761, 403] on textarea "Hi Ed, hopefully this picture is sent properly, basically we've been told that …" at bounding box center [810, 427] width 206 height 87
click at [796, 426] on textarea "Hi Ed, hopefully this picture is sent properly, basically we've been told that …" at bounding box center [810, 427] width 206 height 87
click at [841, 451] on textarea "Hi Ed, hopefully this picture is sent properly, basically we've been told that …" at bounding box center [810, 427] width 206 height 87
click at [774, 444] on textarea "Hi Ed, hopefully this picture is sent properly, basically we've been told that …" at bounding box center [810, 427] width 206 height 87
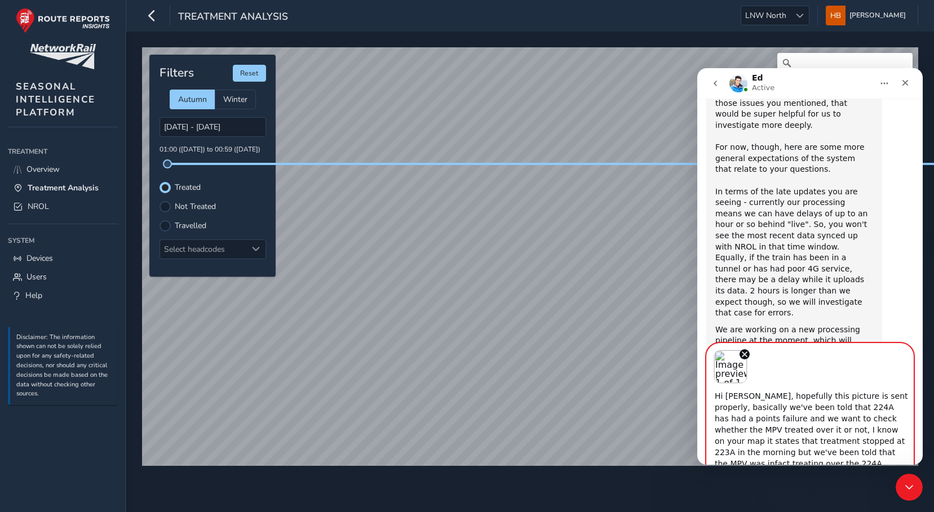
scroll to position [8, 0]
click at [901, 451] on textarea "Hi Ed, hopefully this picture is sent properly, basically we've been told that …" at bounding box center [810, 428] width 206 height 89
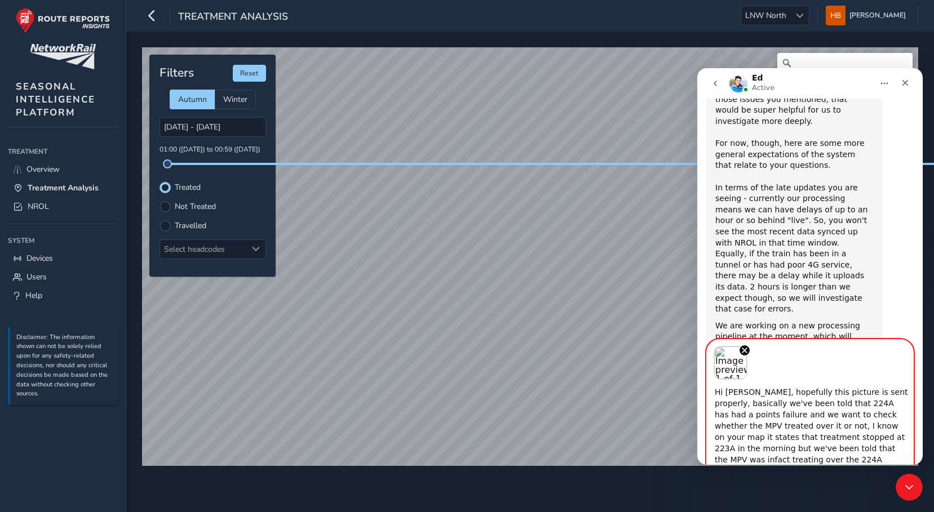
type textarea "Hi Ed, hopefully this picture is sent properly, basically we've been told that …"
click at [853, 456] on textarea "Hi Ed, hopefully this picture is sent properly, basically we've been told that …" at bounding box center [810, 424] width 206 height 89
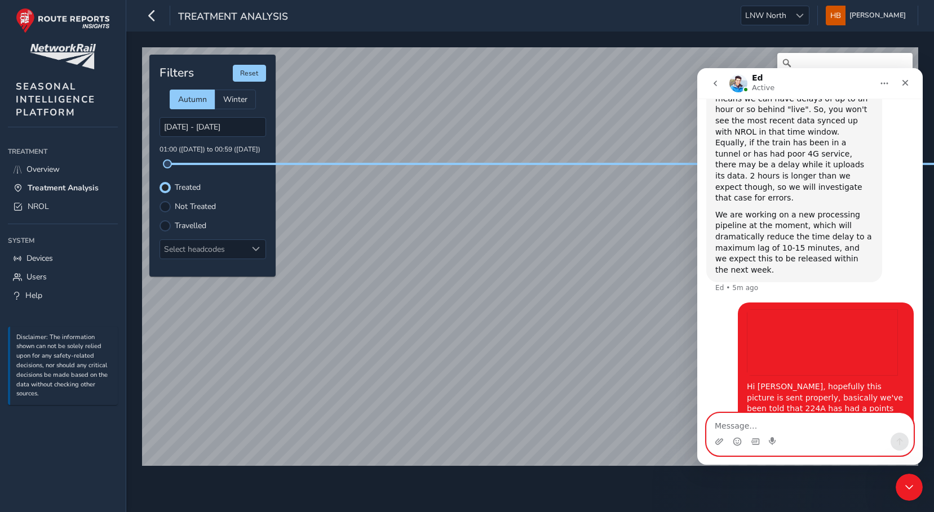
scroll to position [463, 0]
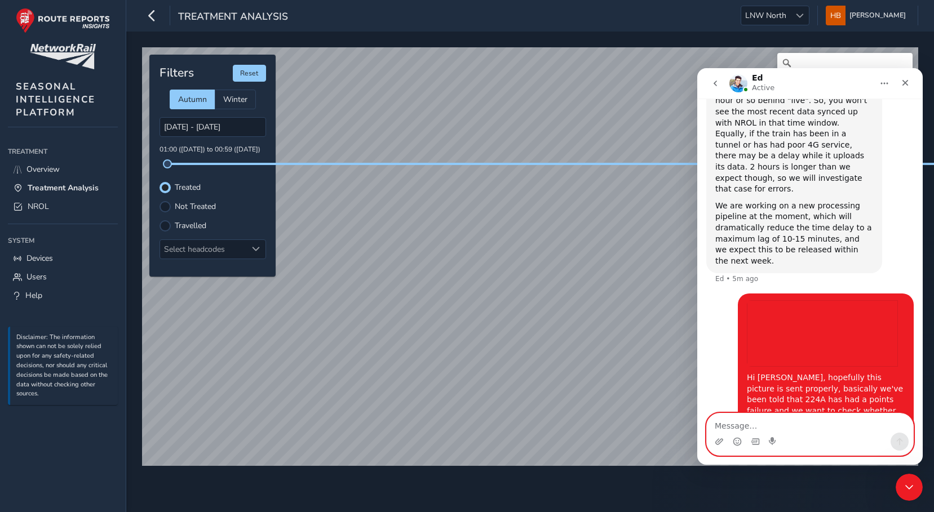
click at [798, 300] on img "user says…" at bounding box center [822, 333] width 151 height 67
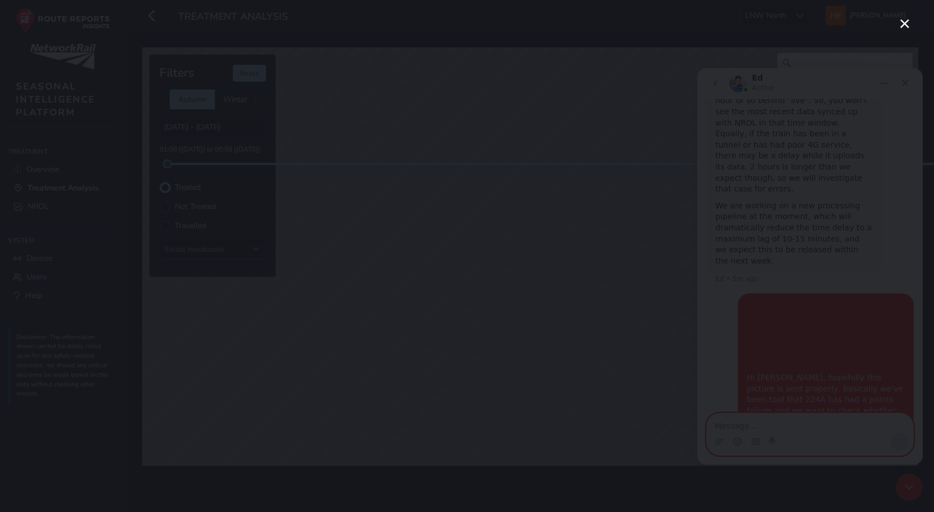
scroll to position [0, 0]
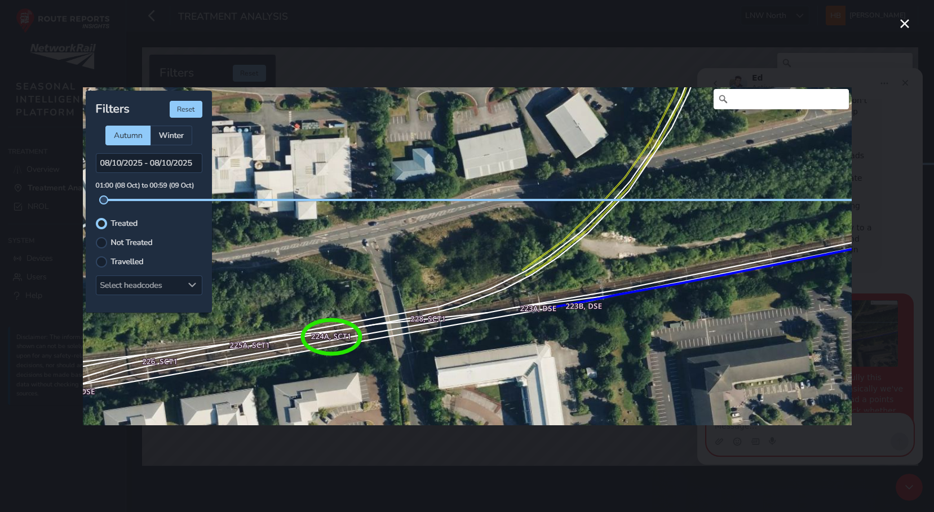
click at [904, 27] on icon "Close" at bounding box center [905, 24] width 14 height 14
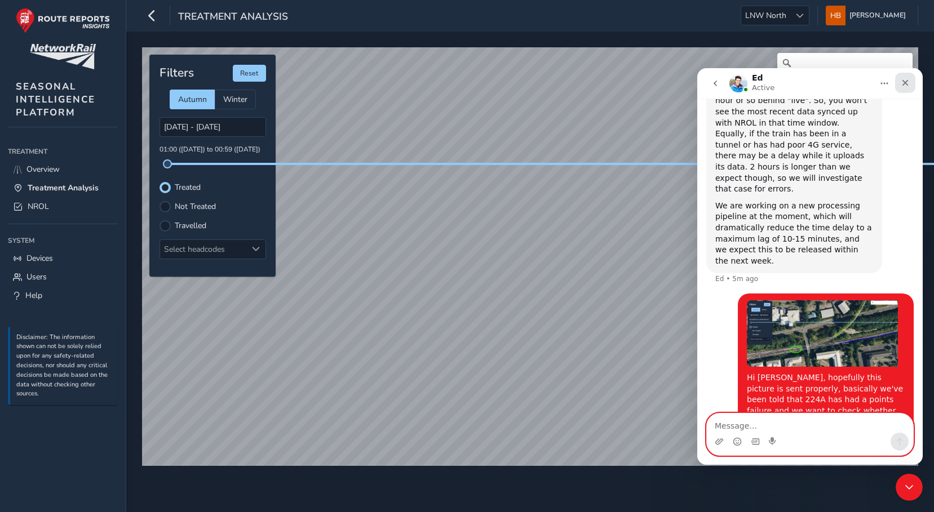
click at [901, 76] on div "Close" at bounding box center [905, 83] width 20 height 20
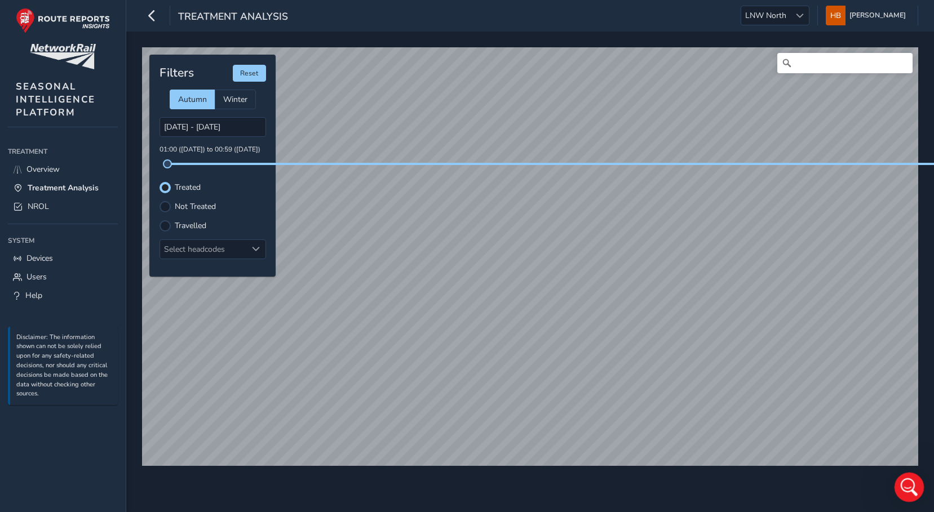
drag, startPoint x: 1789, startPoint y: 961, endPoint x: 914, endPoint y: 489, distance: 994.3
click at [915, 490] on div "Open Intercom Messenger" at bounding box center [907, 485] width 37 height 37
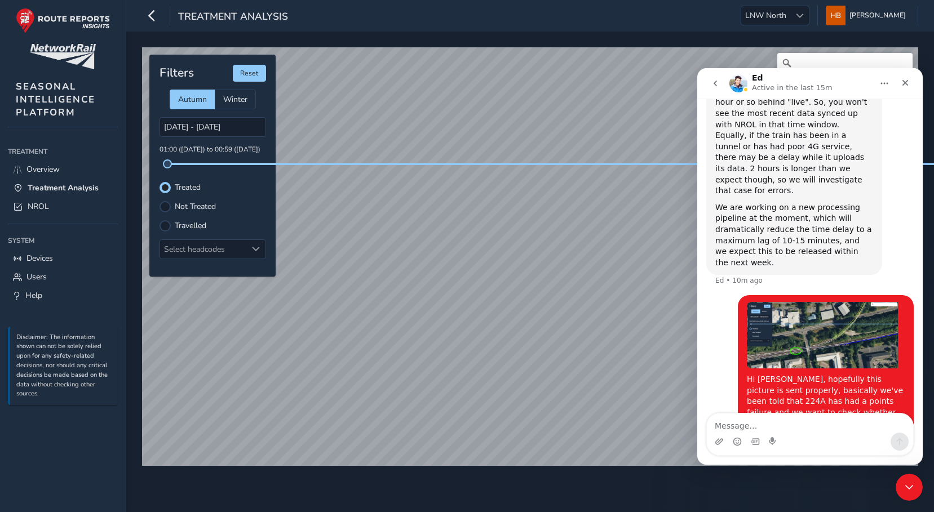
scroll to position [463, 0]
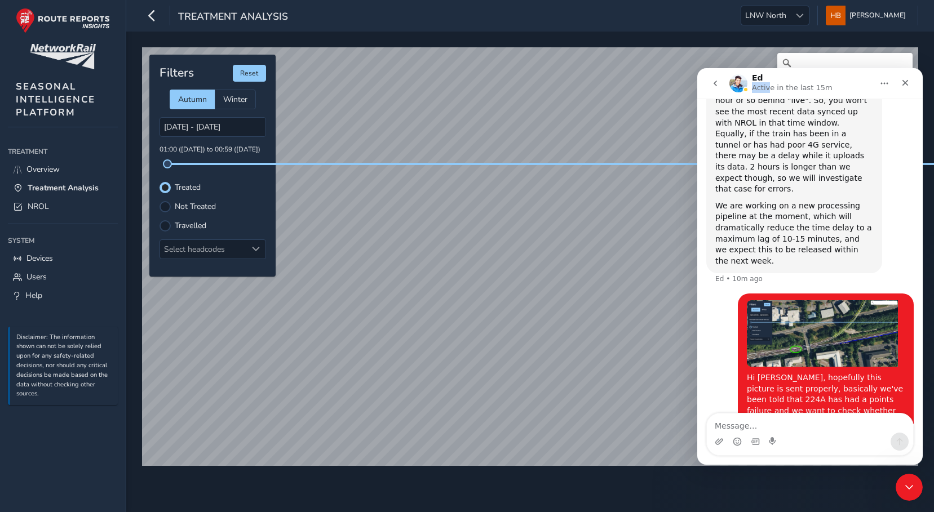
drag, startPoint x: 751, startPoint y: 83, endPoint x: 764, endPoint y: 84, distance: 13.0
click at [764, 84] on div "Ed Active in the last 15m" at bounding box center [800, 84] width 143 height 20
drag, startPoint x: 764, startPoint y: 84, endPoint x: 742, endPoint y: 80, distance: 22.3
click at [742, 80] on img "Intercom messenger" at bounding box center [738, 83] width 18 height 18
click at [752, 78] on h1 "Ed" at bounding box center [757, 78] width 11 height 8
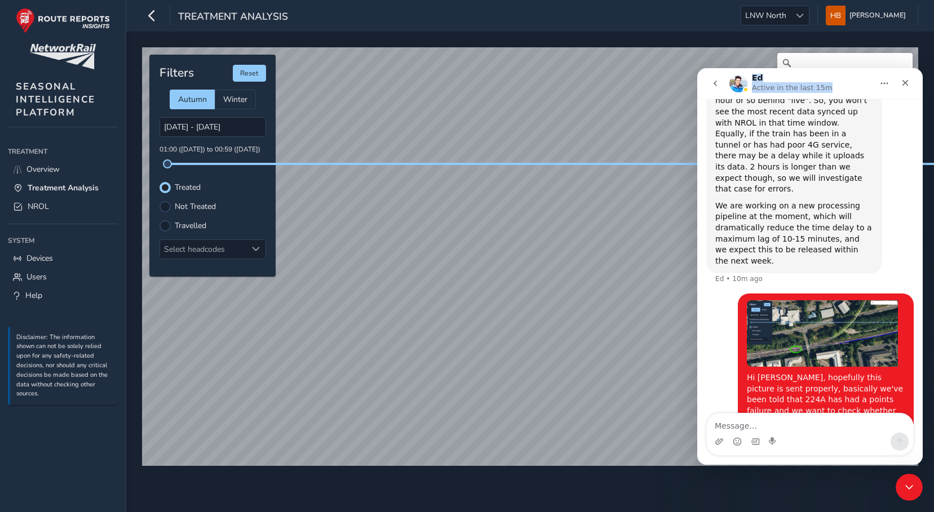
drag, startPoint x: 832, startPoint y: 88, endPoint x: 752, endPoint y: 76, distance: 80.3
click at [752, 76] on div "Ed Active in the last 15m" at bounding box center [800, 84] width 143 height 20
click at [710, 294] on div "Hi Ed, hopefully this picture is sent properly, basically we've been told that …" at bounding box center [809, 399] width 207 height 210
click at [910, 82] on div "Close" at bounding box center [905, 83] width 20 height 20
